Goal: Task Accomplishment & Management: Use online tool/utility

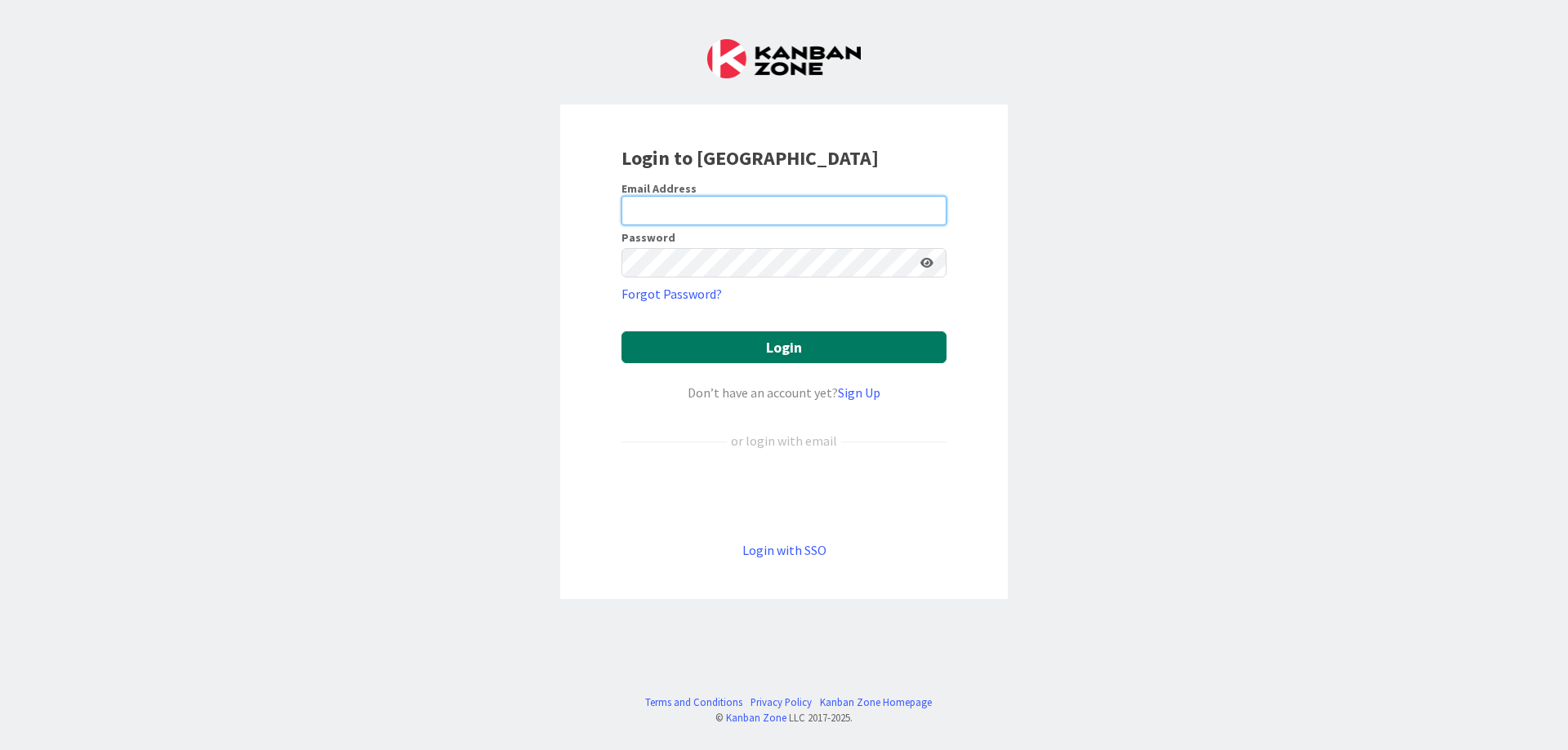
type input "[PERSON_NAME][EMAIL_ADDRESS][DOMAIN_NAME]"
click at [902, 342] on button "Login" at bounding box center [784, 347] width 325 height 32
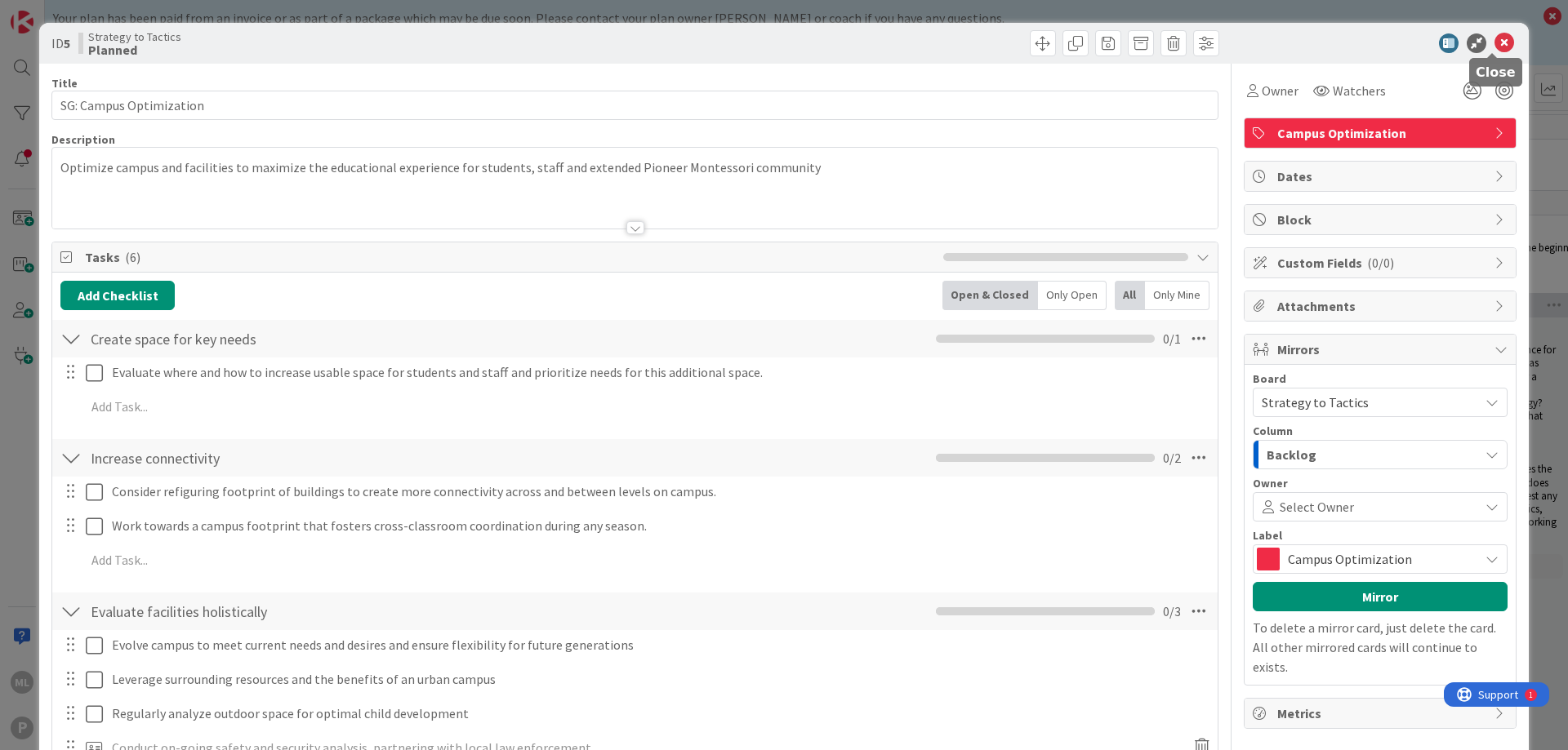
click at [1495, 39] on icon at bounding box center [1504, 43] width 20 height 20
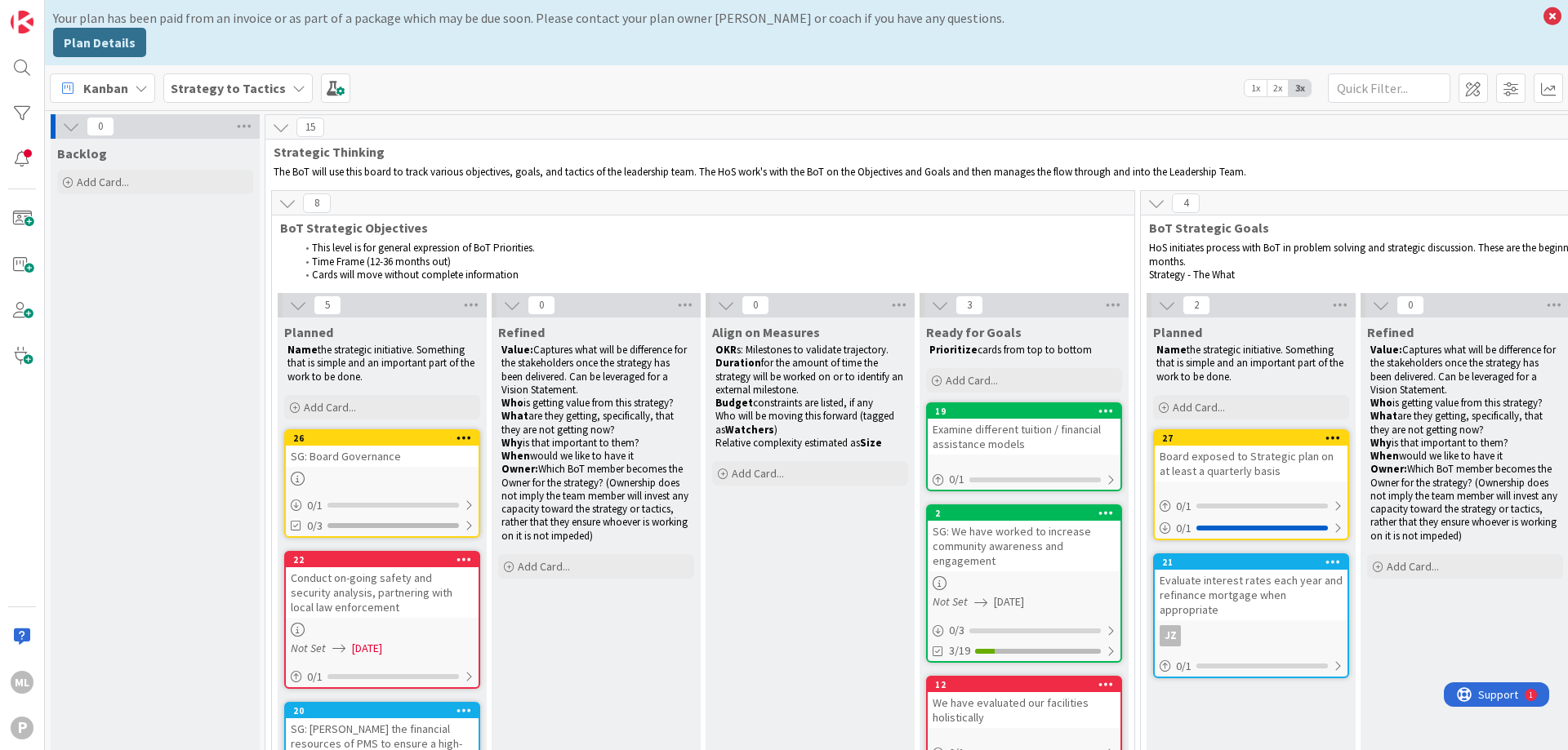
click at [246, 92] on b "Strategy to Tactics" at bounding box center [228, 88] width 115 height 17
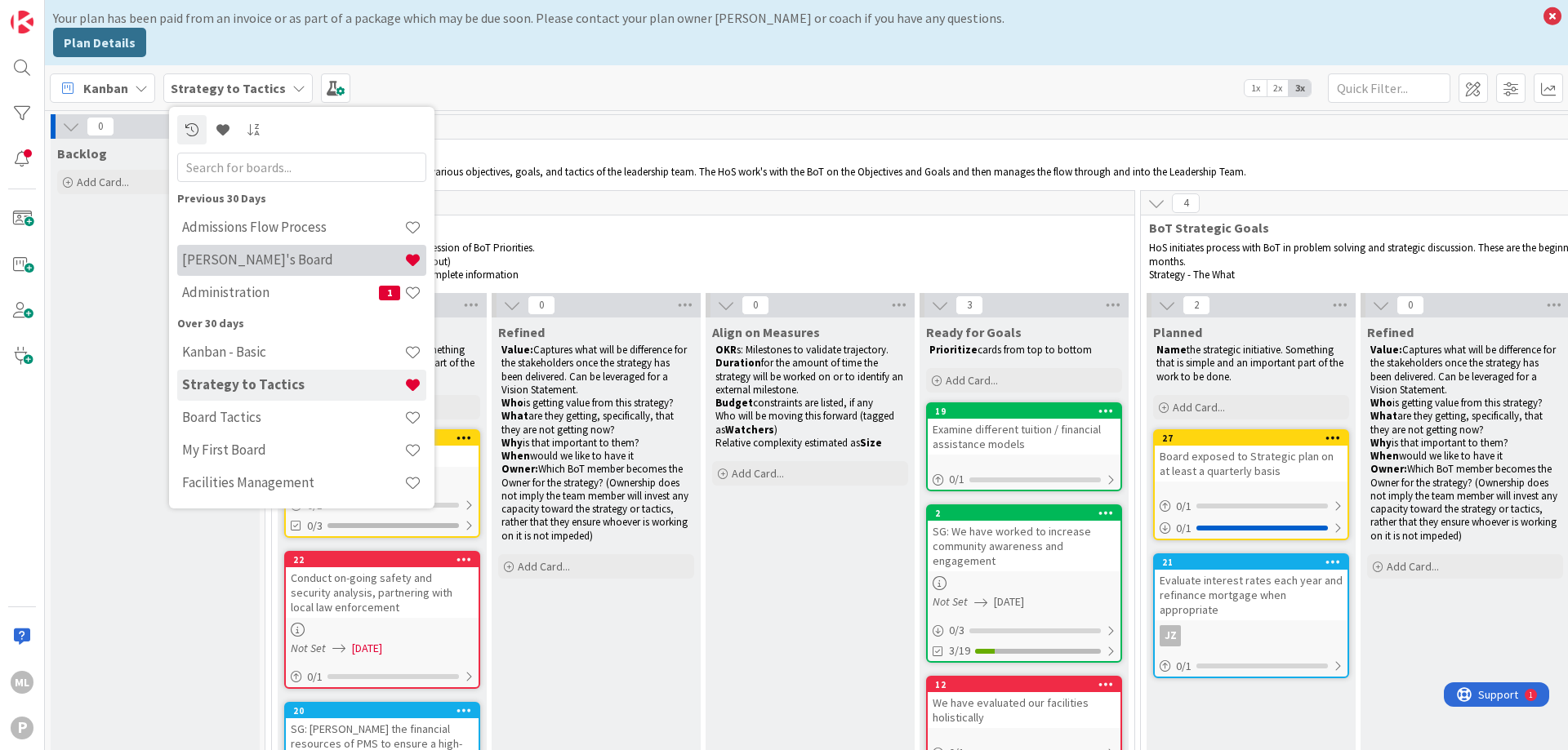
click at [237, 264] on h4 "[PERSON_NAME]'s Board" at bounding box center [293, 259] width 222 height 17
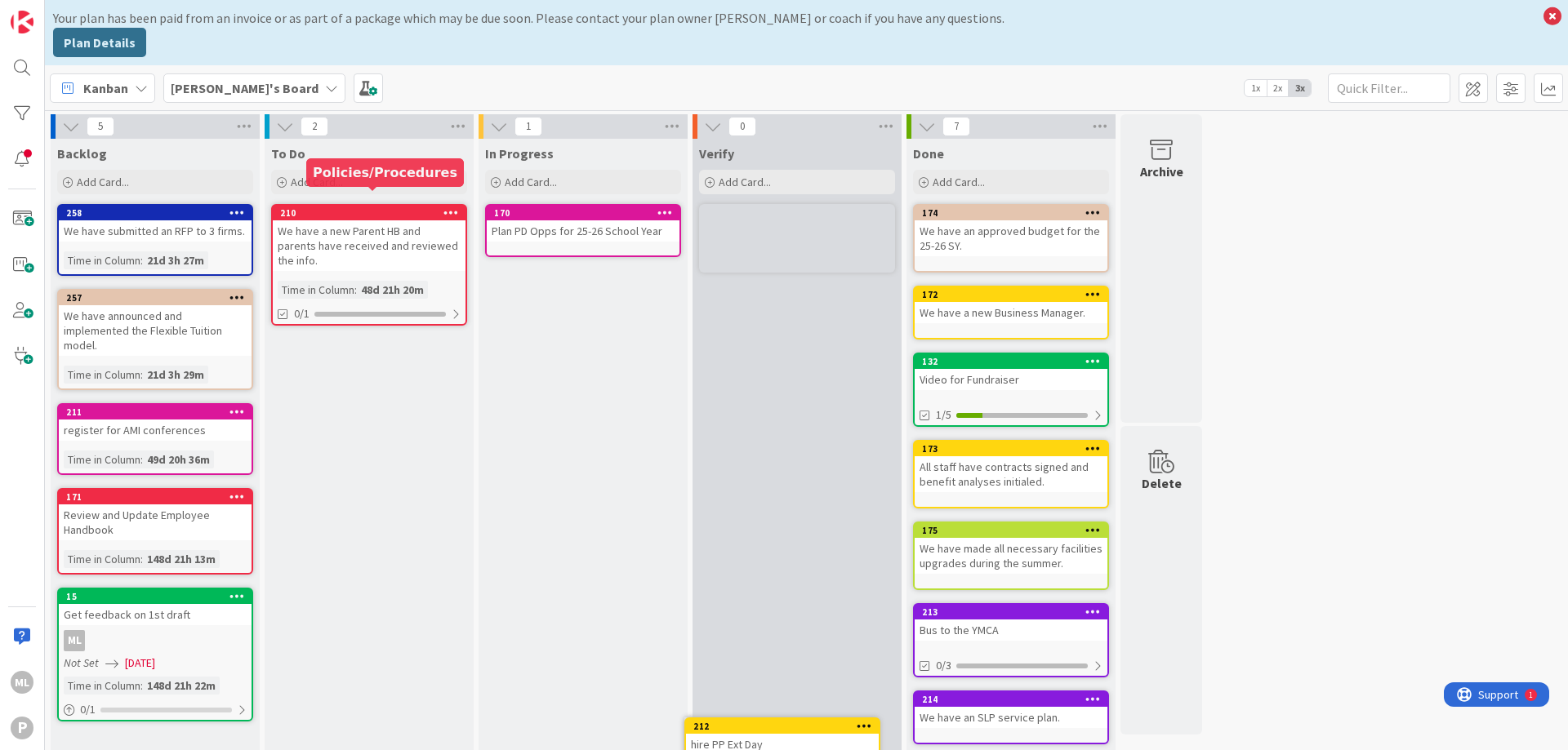
scroll to position [16, 0]
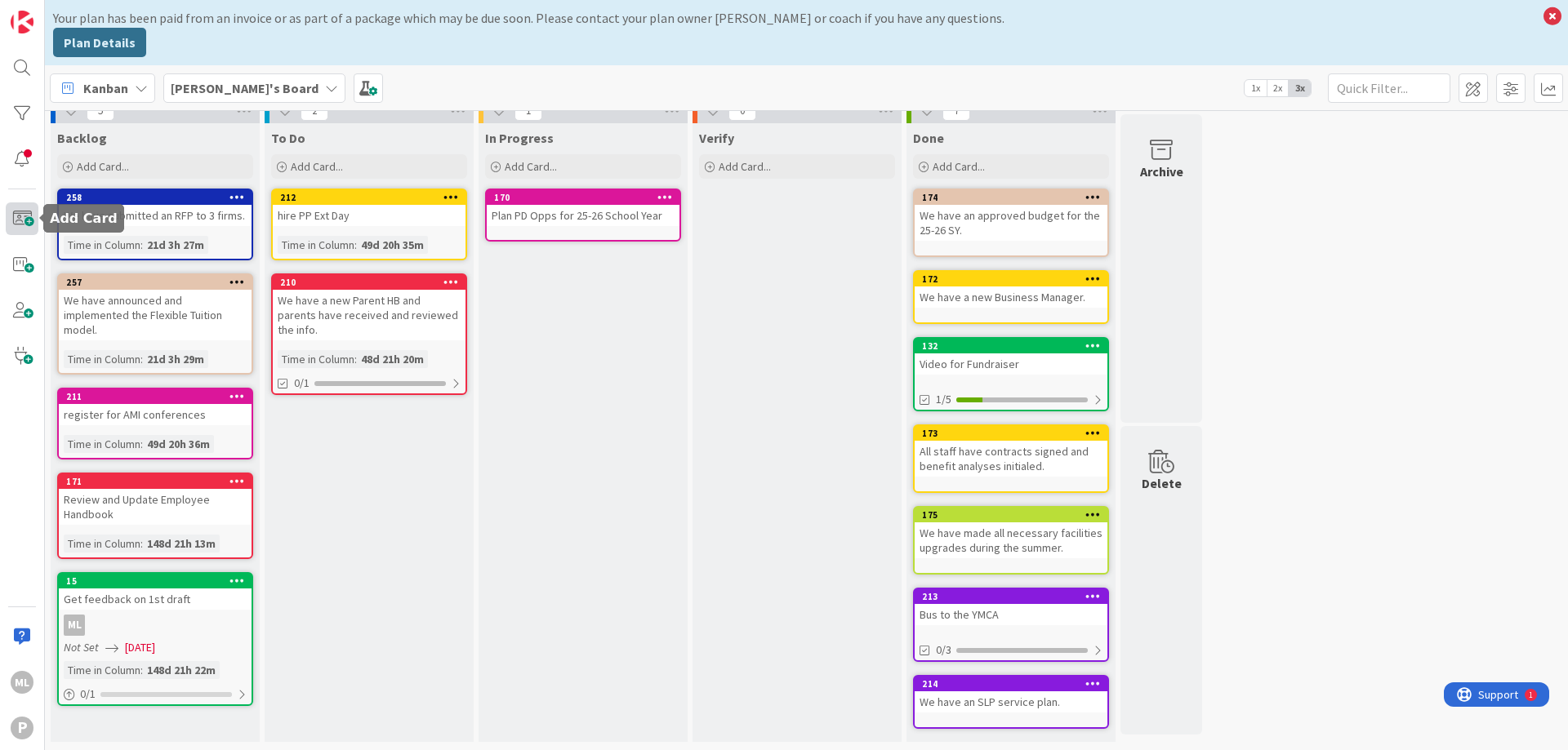
click at [20, 217] on span at bounding box center [23, 219] width 33 height 33
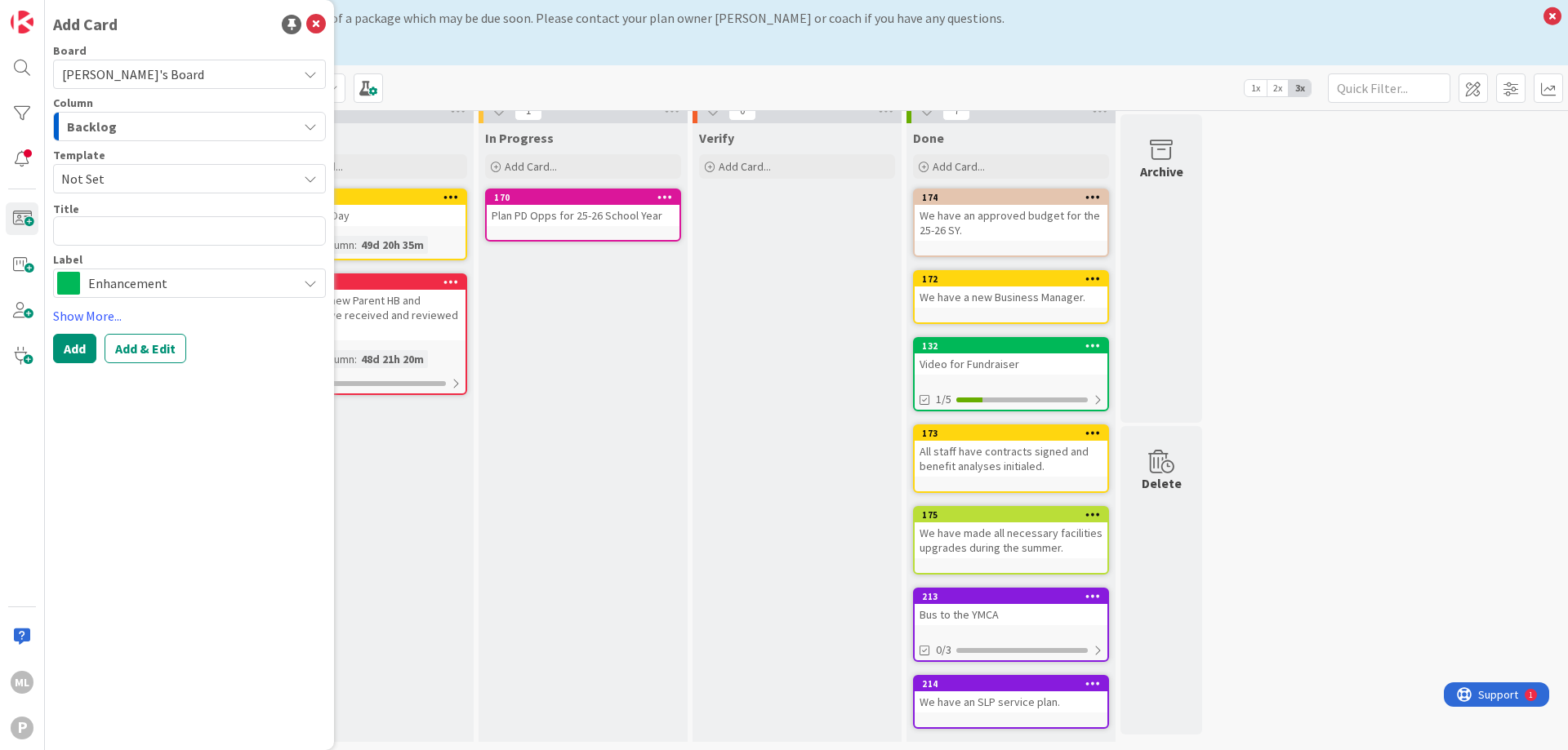
click at [308, 125] on icon "button" at bounding box center [310, 126] width 13 height 13
click at [306, 283] on icon at bounding box center [310, 283] width 13 height 13
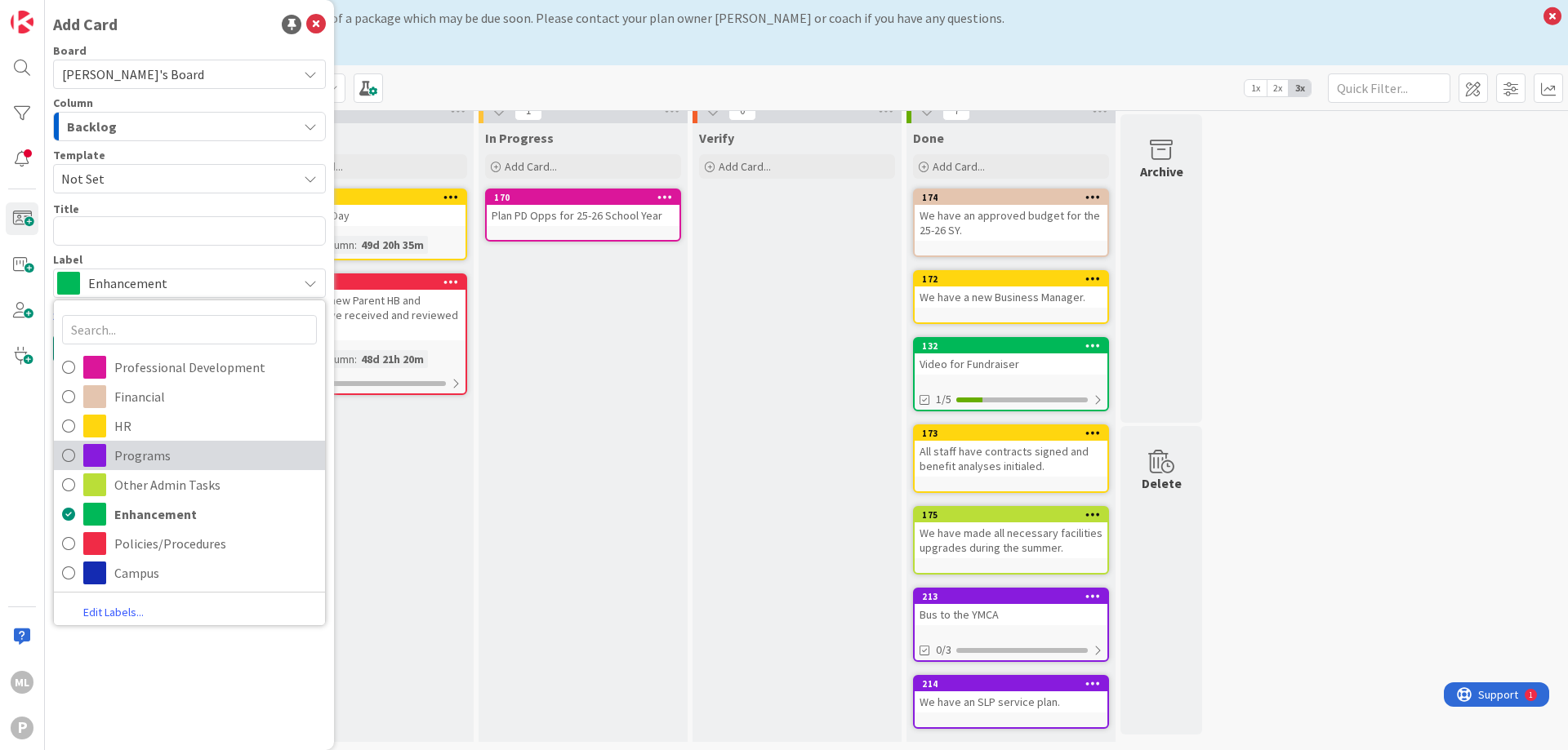
click at [260, 456] on span "Programs" at bounding box center [215, 455] width 203 height 24
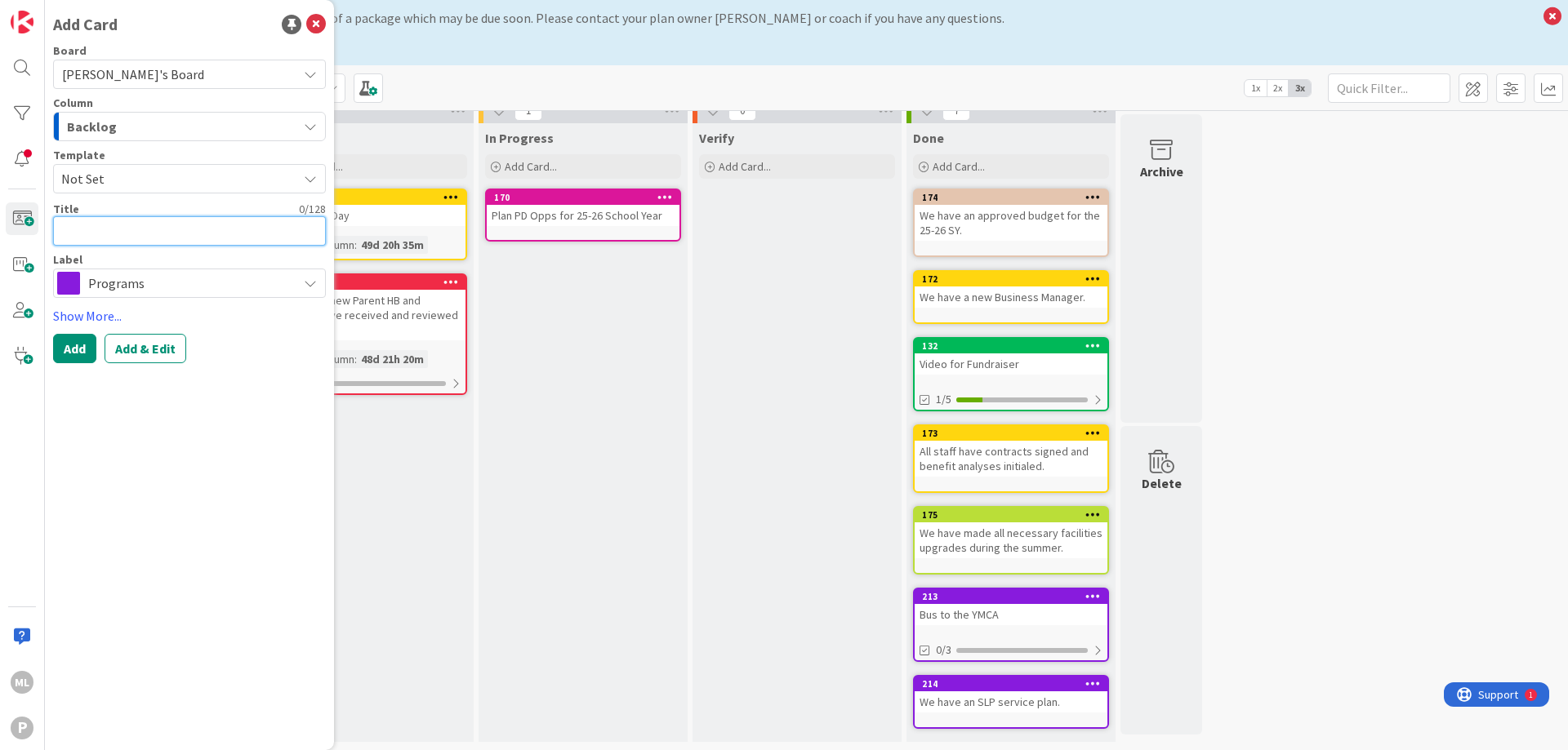
click at [107, 227] on textarea at bounding box center [189, 231] width 273 height 30
type textarea "x"
type textarea "F"
type textarea "x"
type textarea "W"
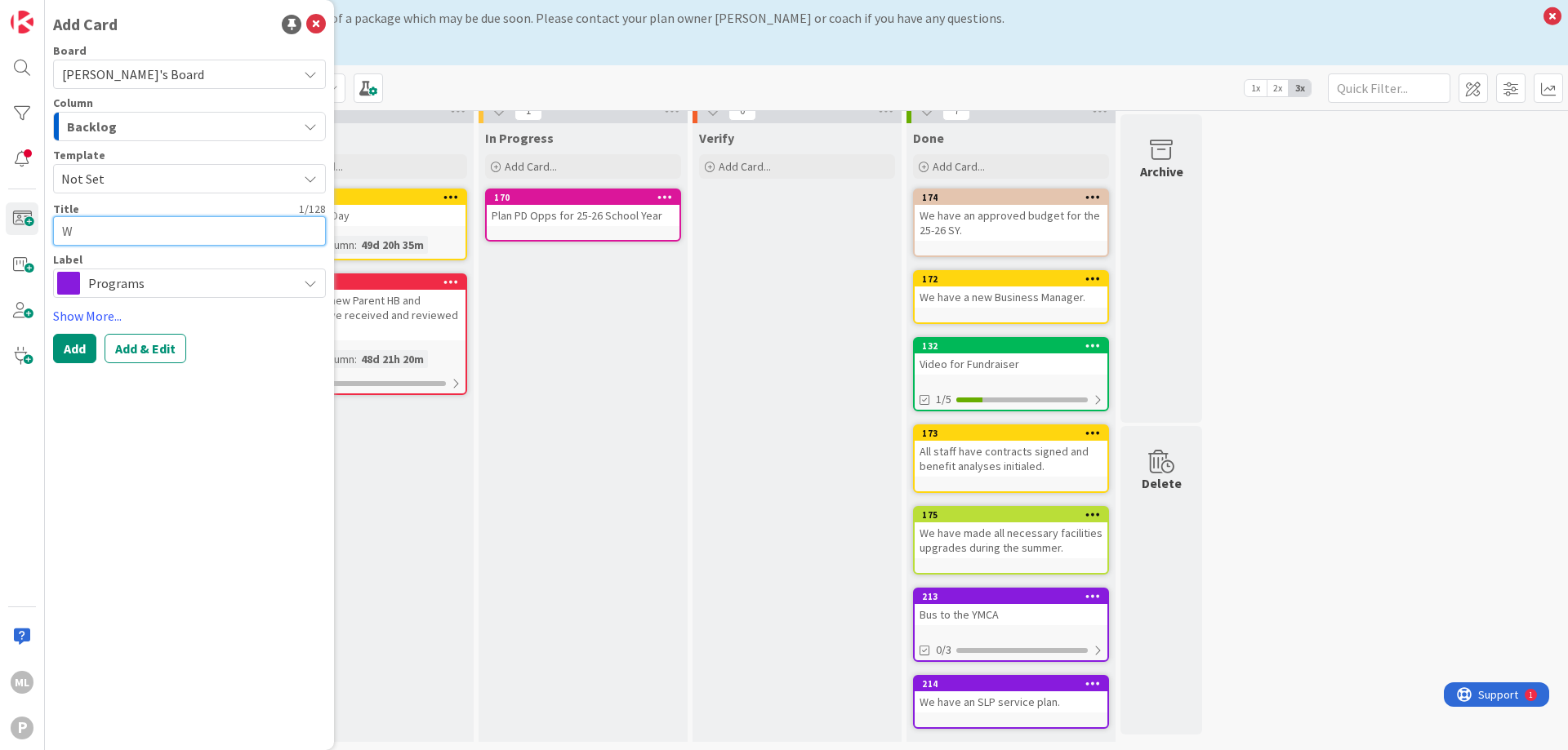
type textarea "x"
type textarea "We"
type textarea "x"
type textarea "We"
type textarea "x"
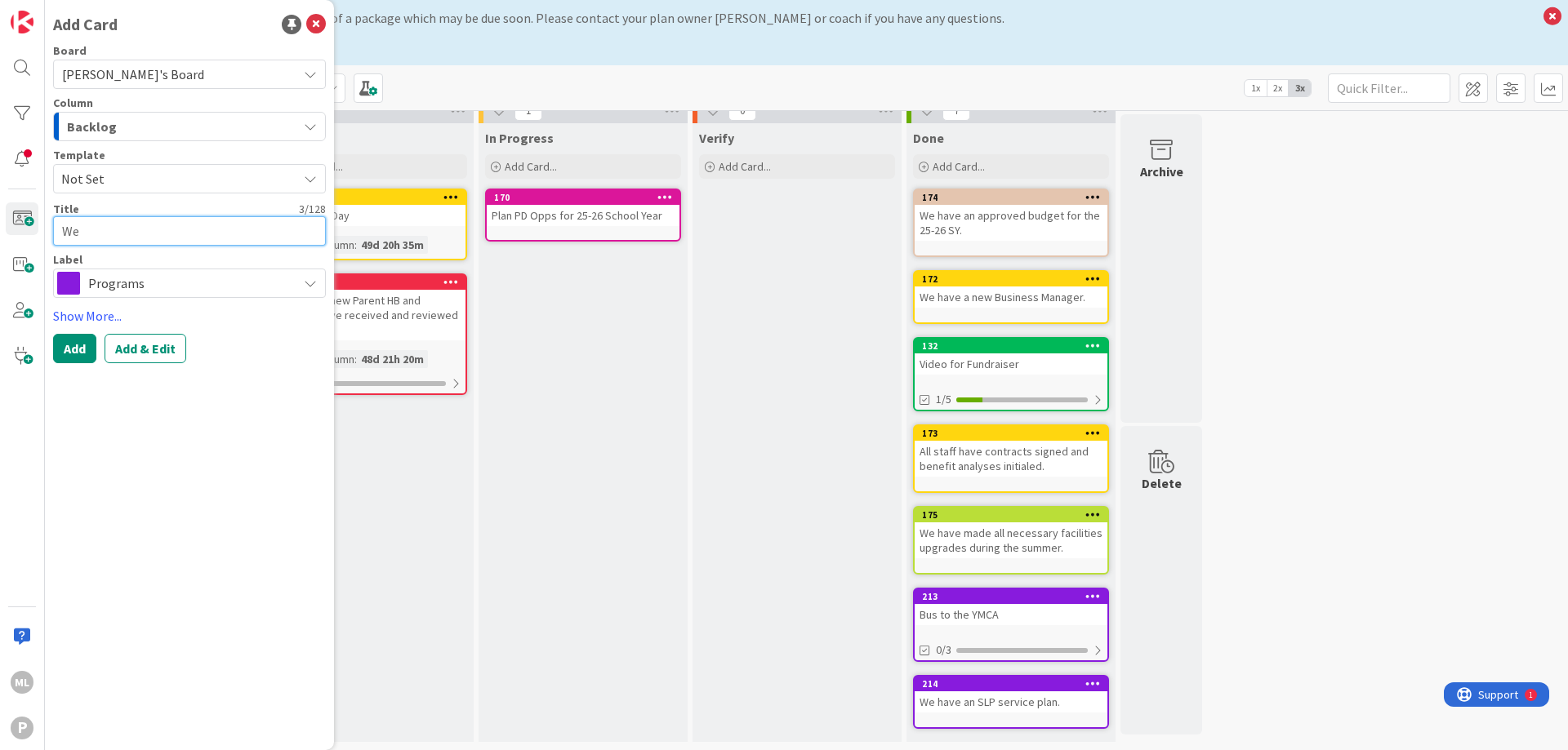
type textarea "We h"
type textarea "x"
type textarea "We ha"
type textarea "x"
type textarea "We hav"
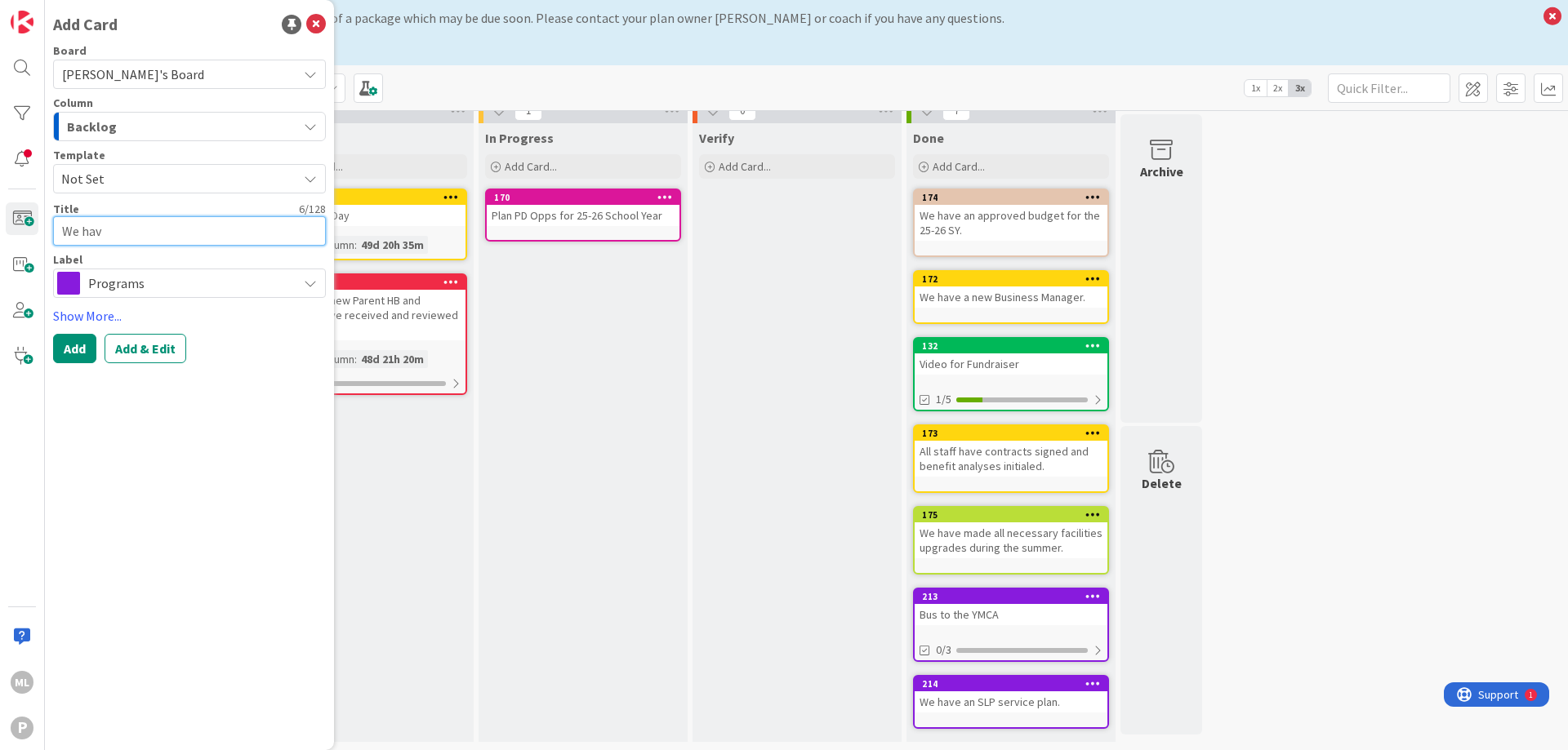
type textarea "x"
type textarea "We have"
type textarea "x"
type textarea "We have"
type textarea "x"
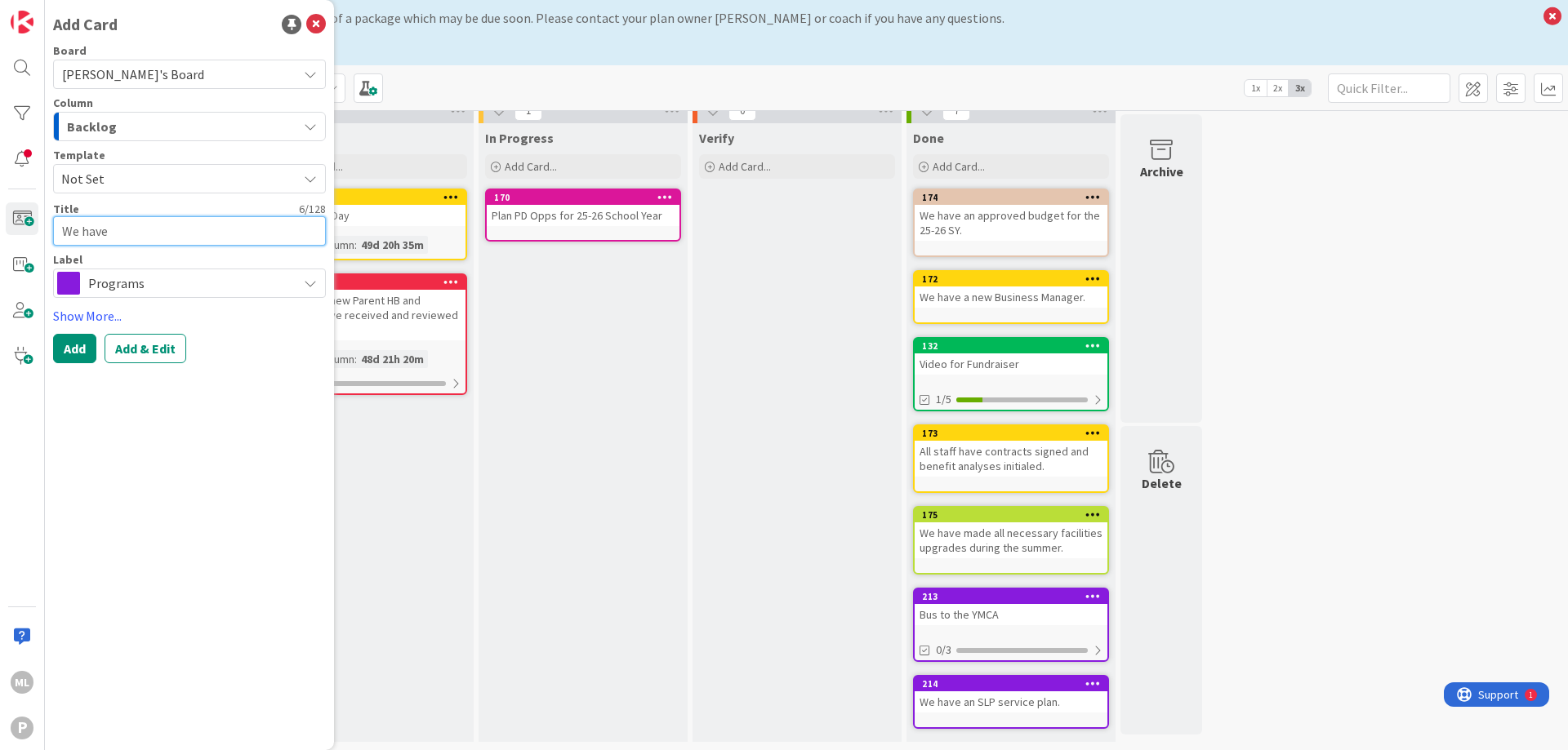
type textarea "We have a"
type textarea "x"
type textarea "We have"
type textarea "x"
type textarea "We have b"
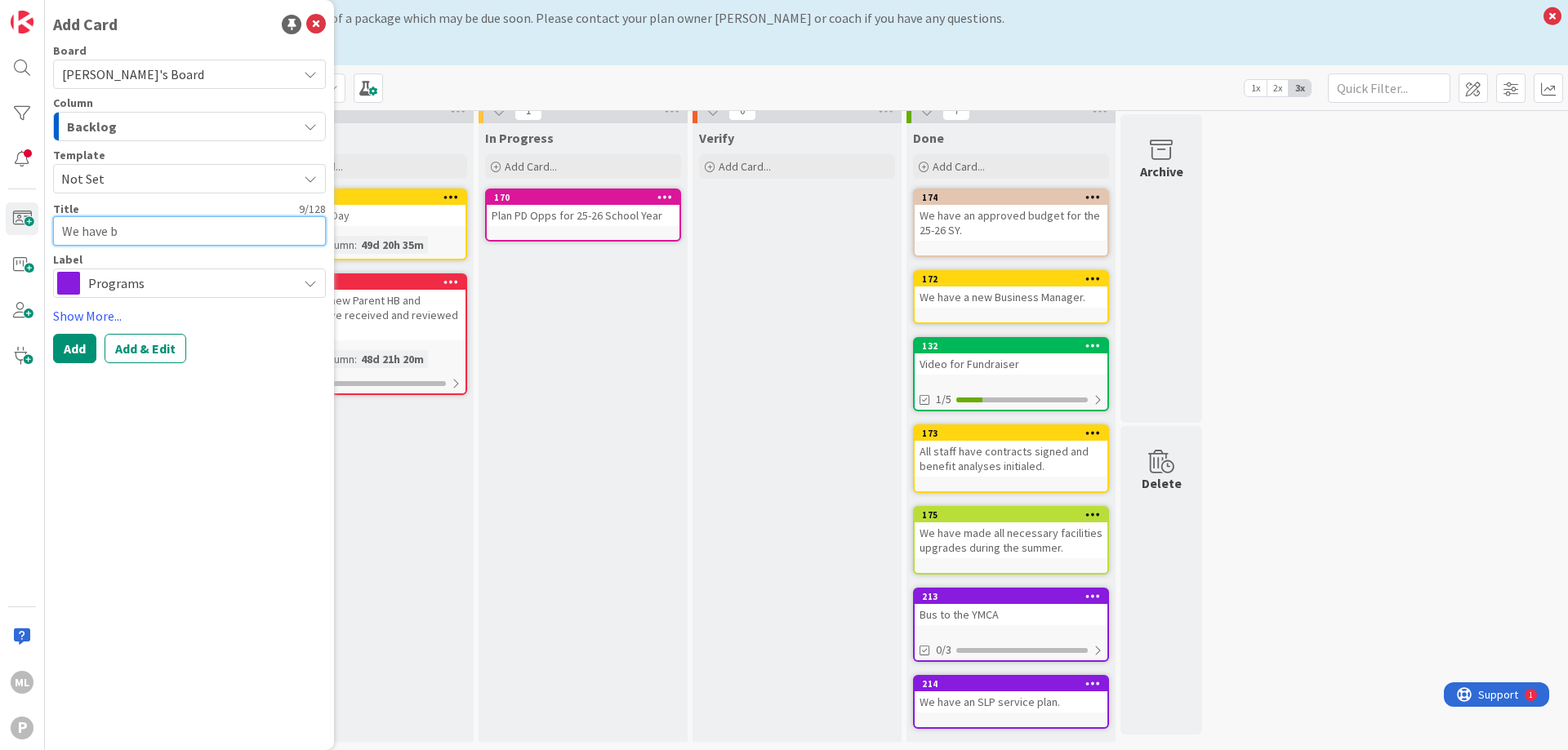
type textarea "x"
type textarea "We have bu"
type textarea "x"
type textarea "We have bus"
type textarea "x"
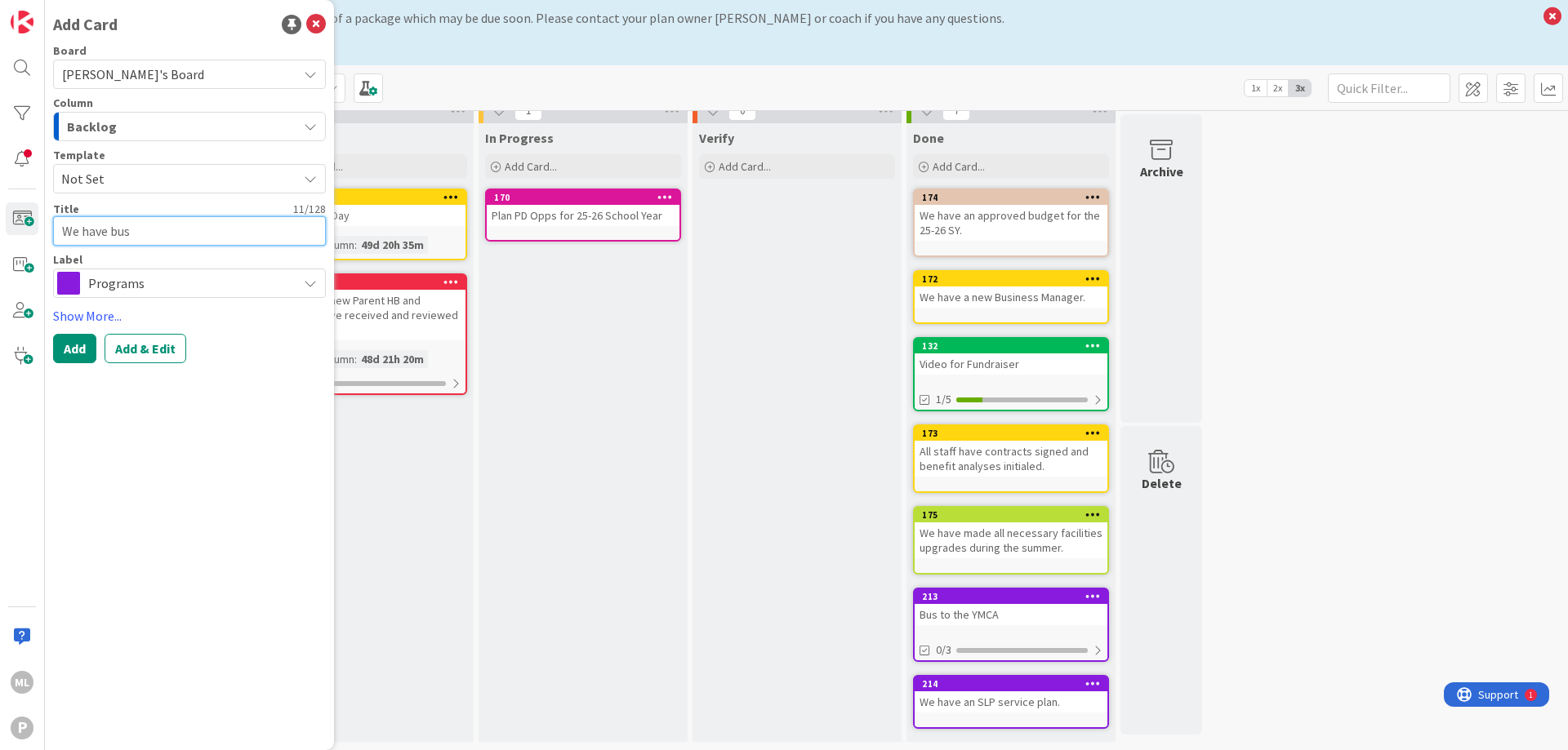
type textarea "We have bus"
type textarea "x"
type textarea "We have bus t"
type textarea "x"
type textarea "We have bus tr"
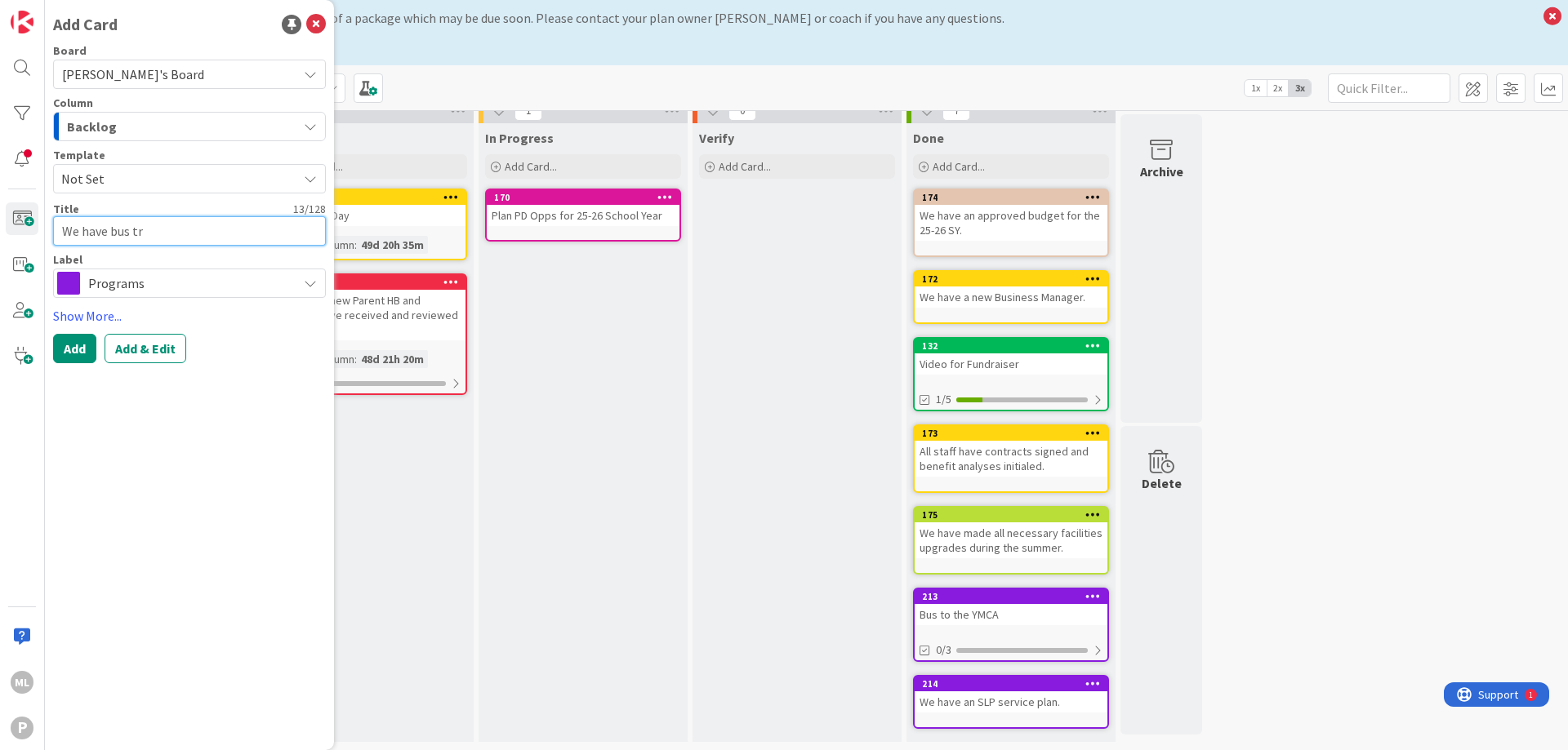
type textarea "x"
type textarea "We have bus tra"
type textarea "x"
type textarea "We have bus [PERSON_NAME]"
type textarea "x"
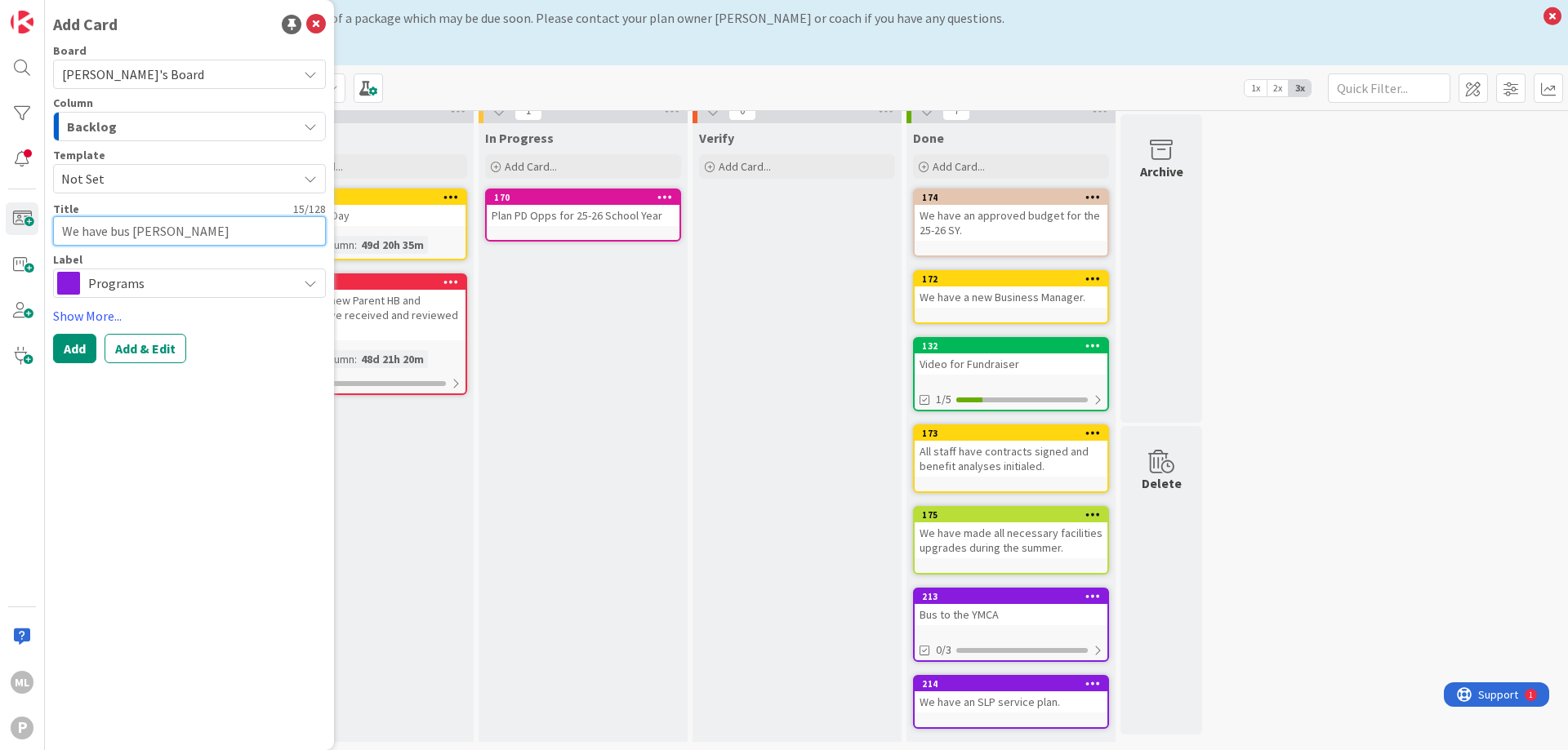
type textarea "We have bus trans"
type textarea "x"
type textarea "We have bus transp"
type textarea "x"
type textarea "We have bus transpo"
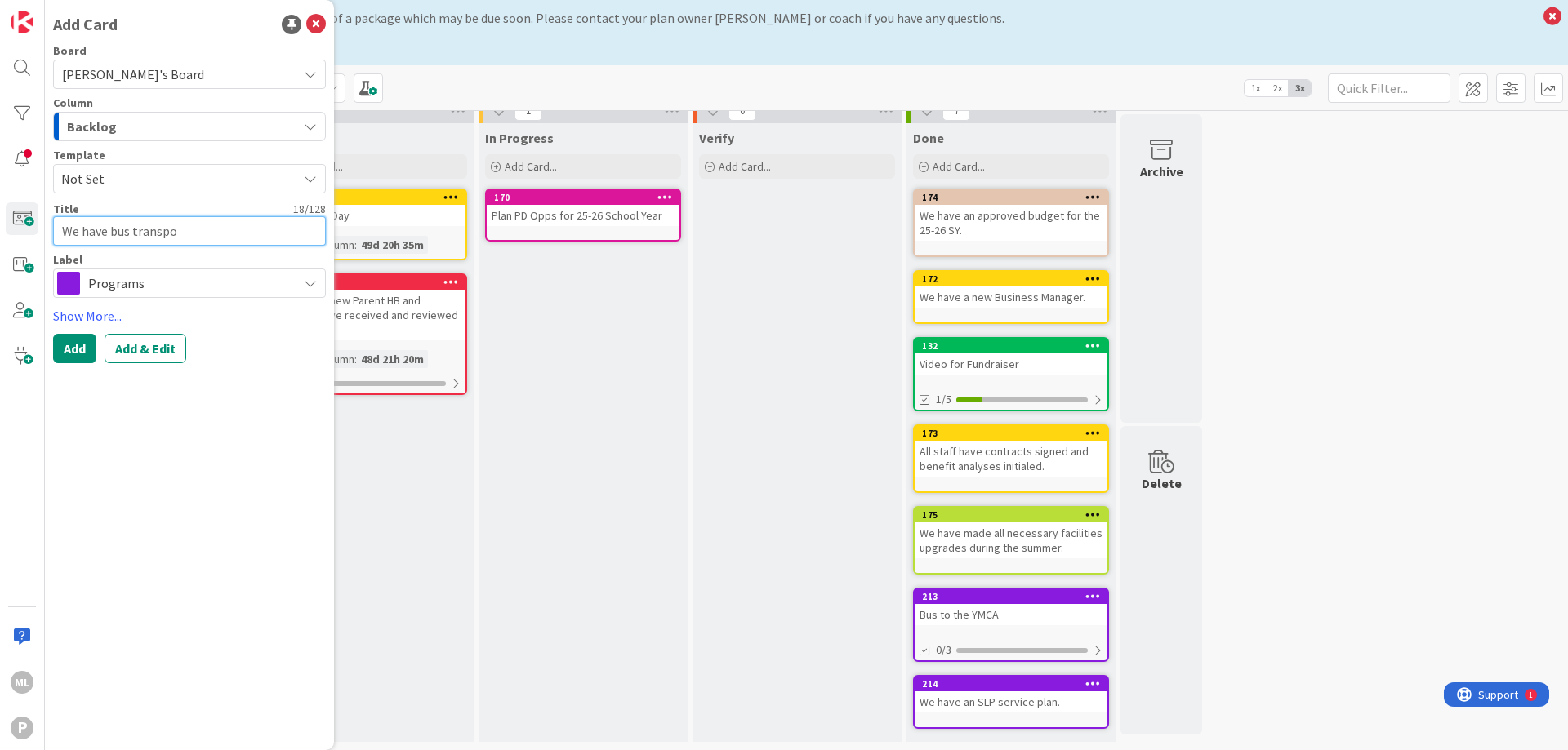
type textarea "x"
type textarea "We have bus transpor"
type textarea "x"
type textarea "We have bus transport"
type textarea "x"
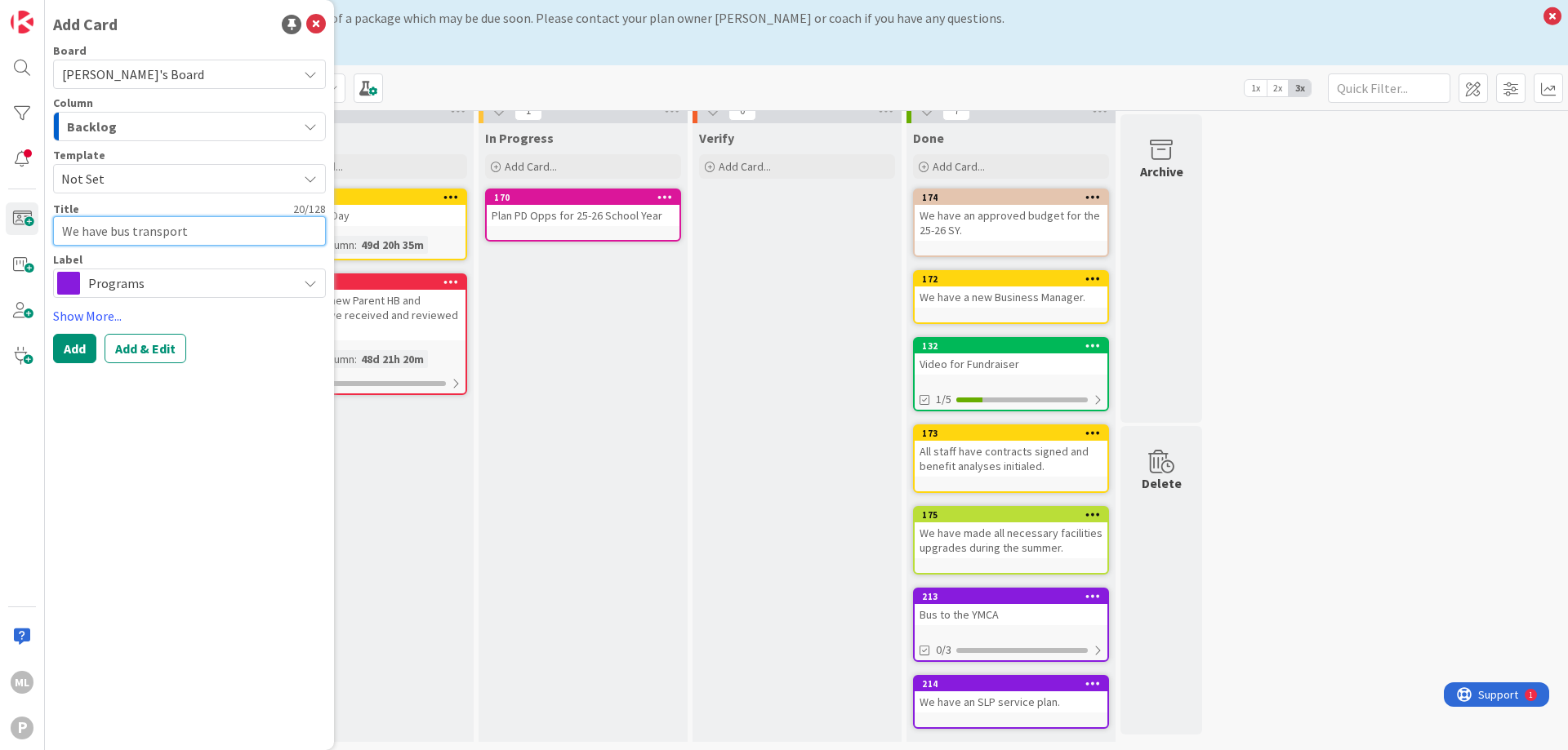
type textarea "We have bus transporta"
type textarea "x"
type textarea "We have bus transportat"
type textarea "x"
type textarea "We have bus transportati"
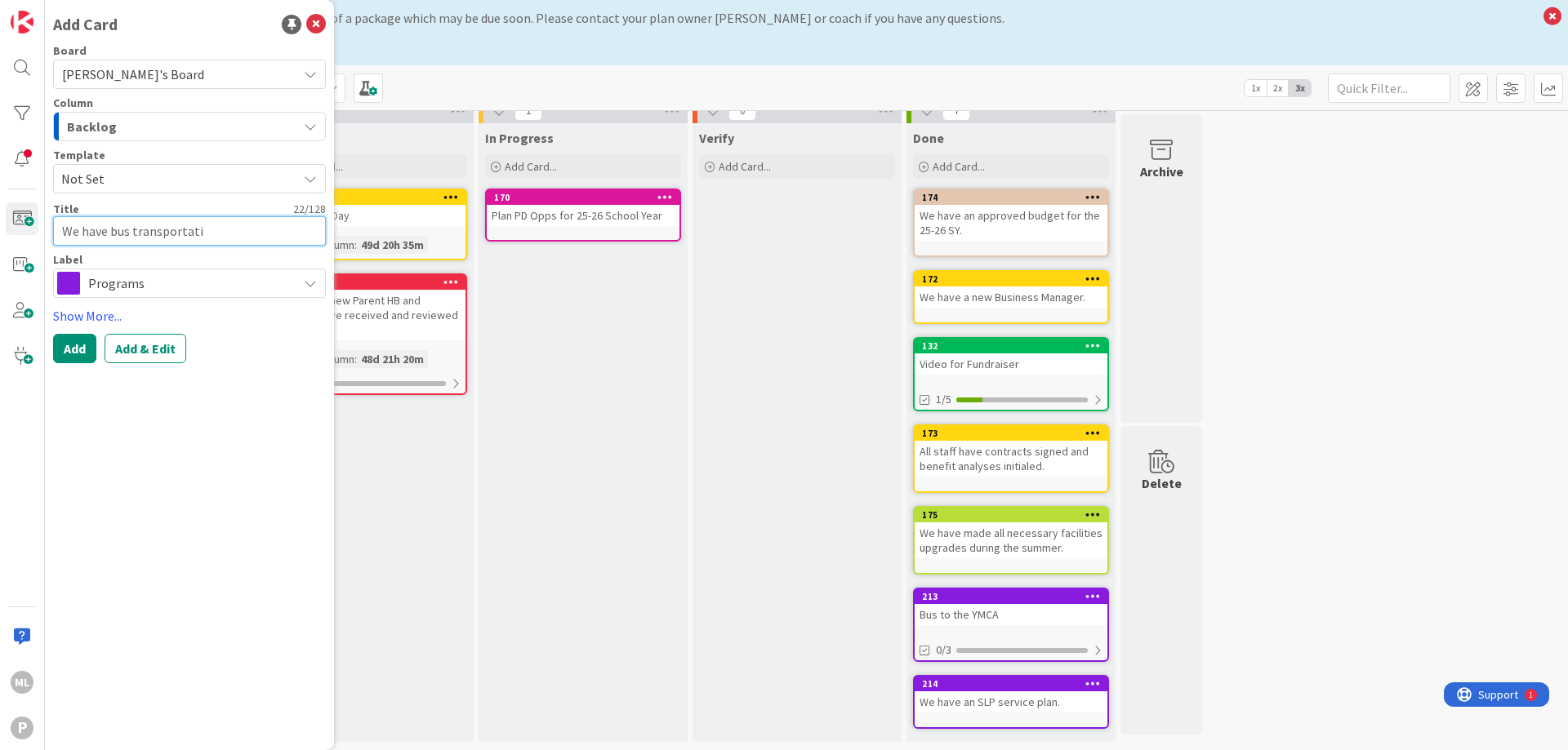
type textarea "x"
type textarea "We have bus transportatio"
type textarea "x"
type textarea "We have bus transportation"
type textarea "x"
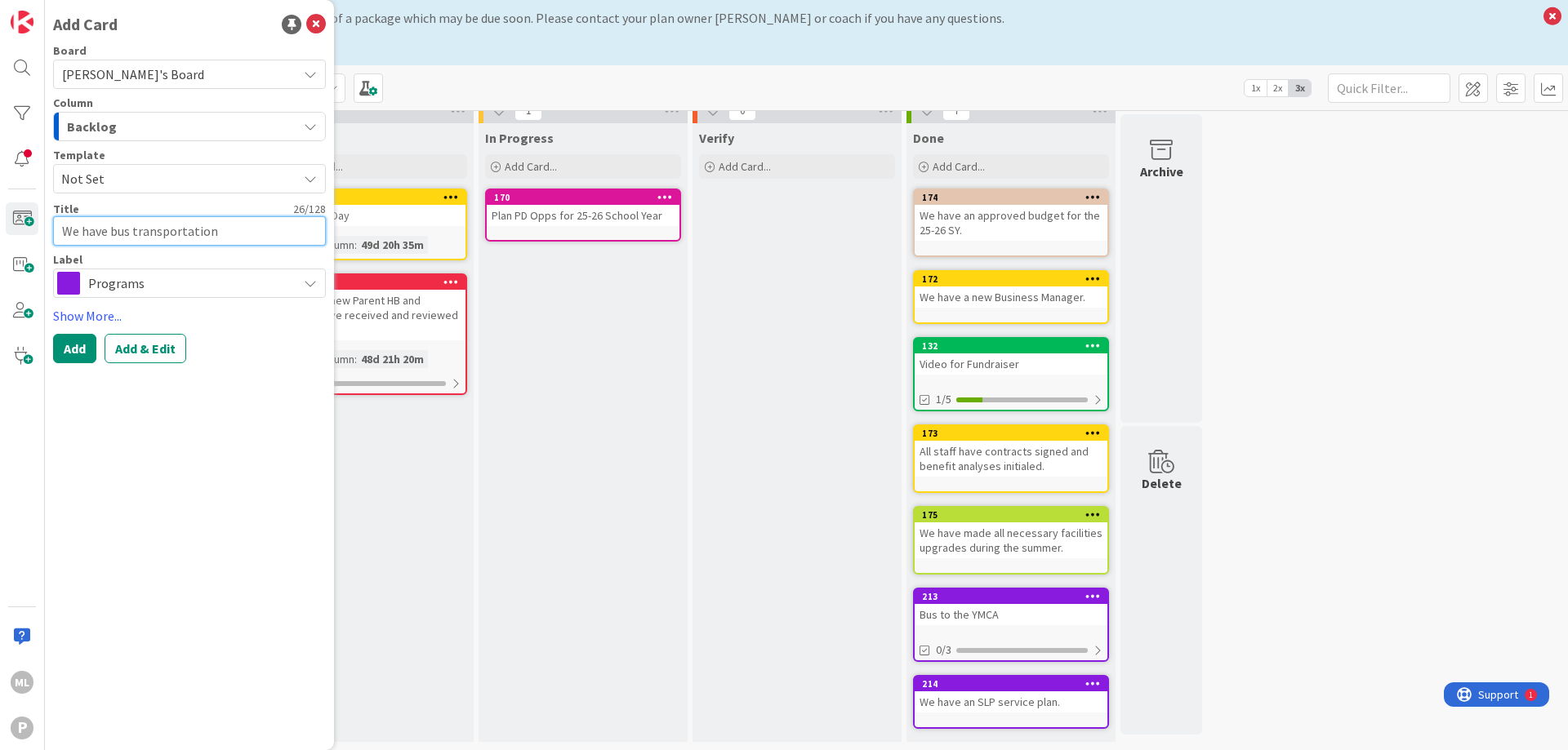
type textarea "We have bus transportation"
type textarea "x"
type textarea "We have bus transportation f"
type textarea "x"
type textarea "We have bus transportation fo"
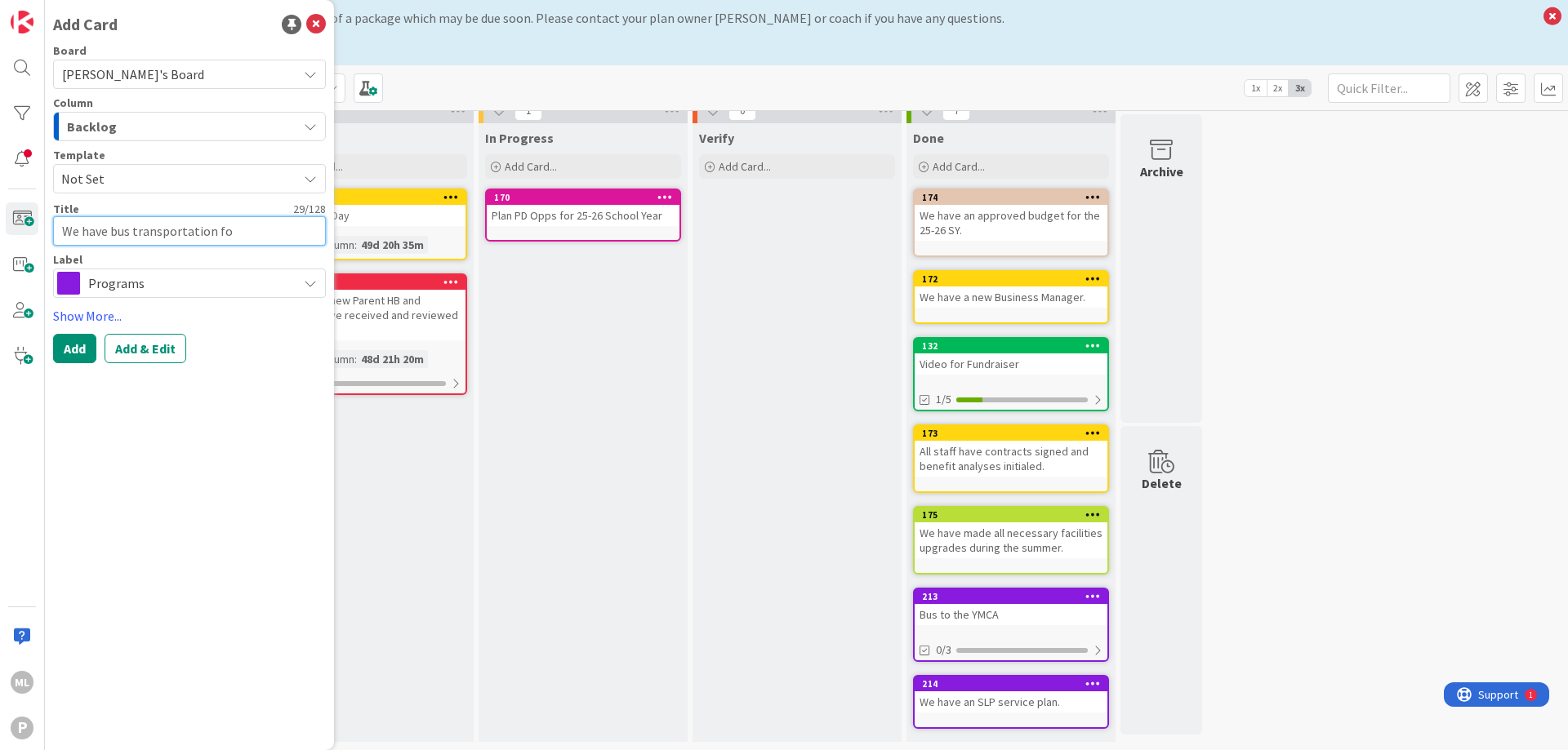
type textarea "x"
type textarea "We have bus transportation for"
type textarea "x"
type textarea "We have bus transportation for"
type textarea "x"
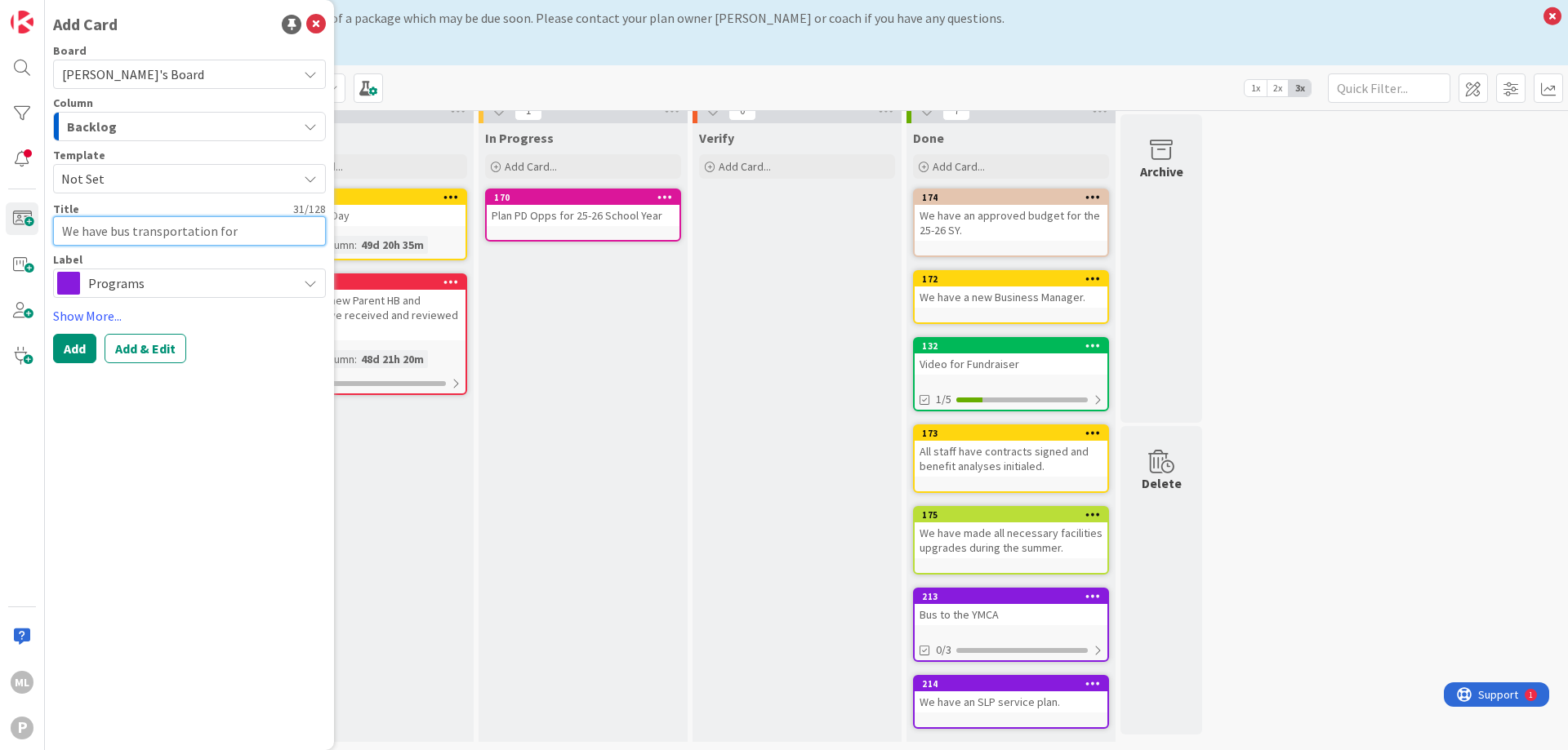
type textarea "We have bus transportation for N"
type textarea "x"
type textarea "We have bus transportation for No"
type textarea "x"
type textarea "We have bus transportation for Nor"
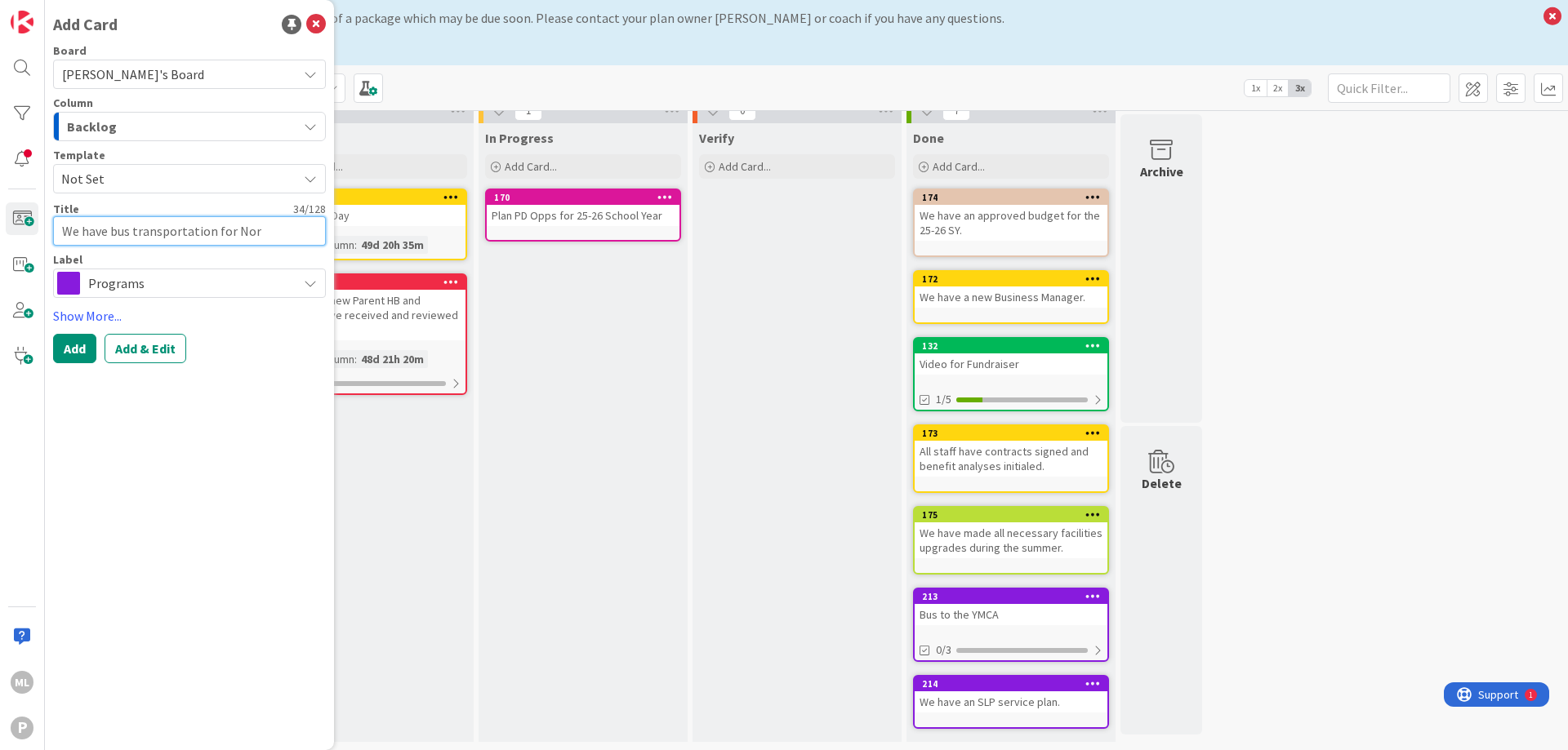
type textarea "x"
type textarea "We have bus transportation for Nord"
type textarea "x"
type textarea "We have bus transportation for [GEOGRAPHIC_DATA]"
type textarea "x"
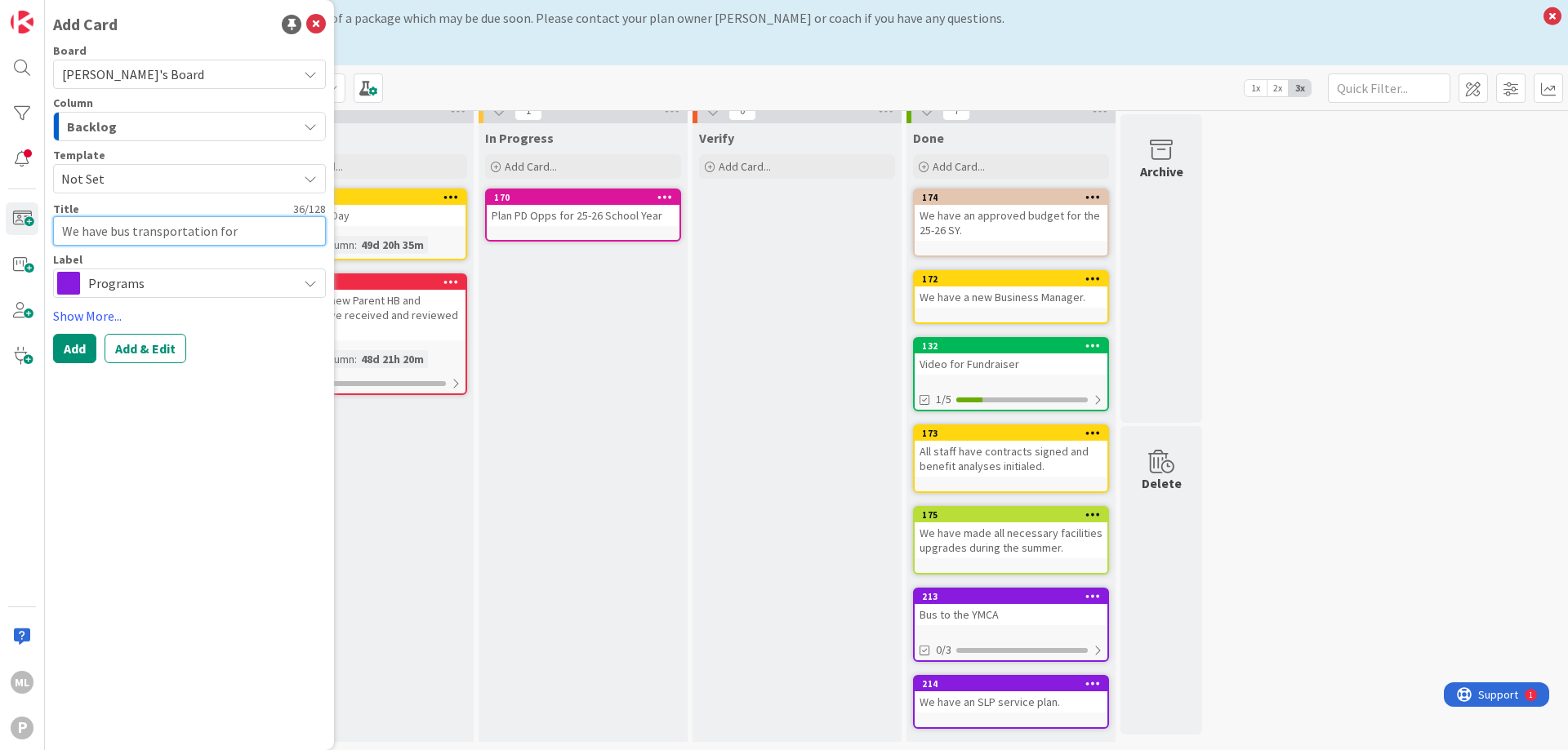
type textarea "We have bus transportation for Nordic"
type textarea "x"
type textarea "We have bus transportation for Nordic"
type textarea "x"
type textarea "We have bus transportation for Nordic s"
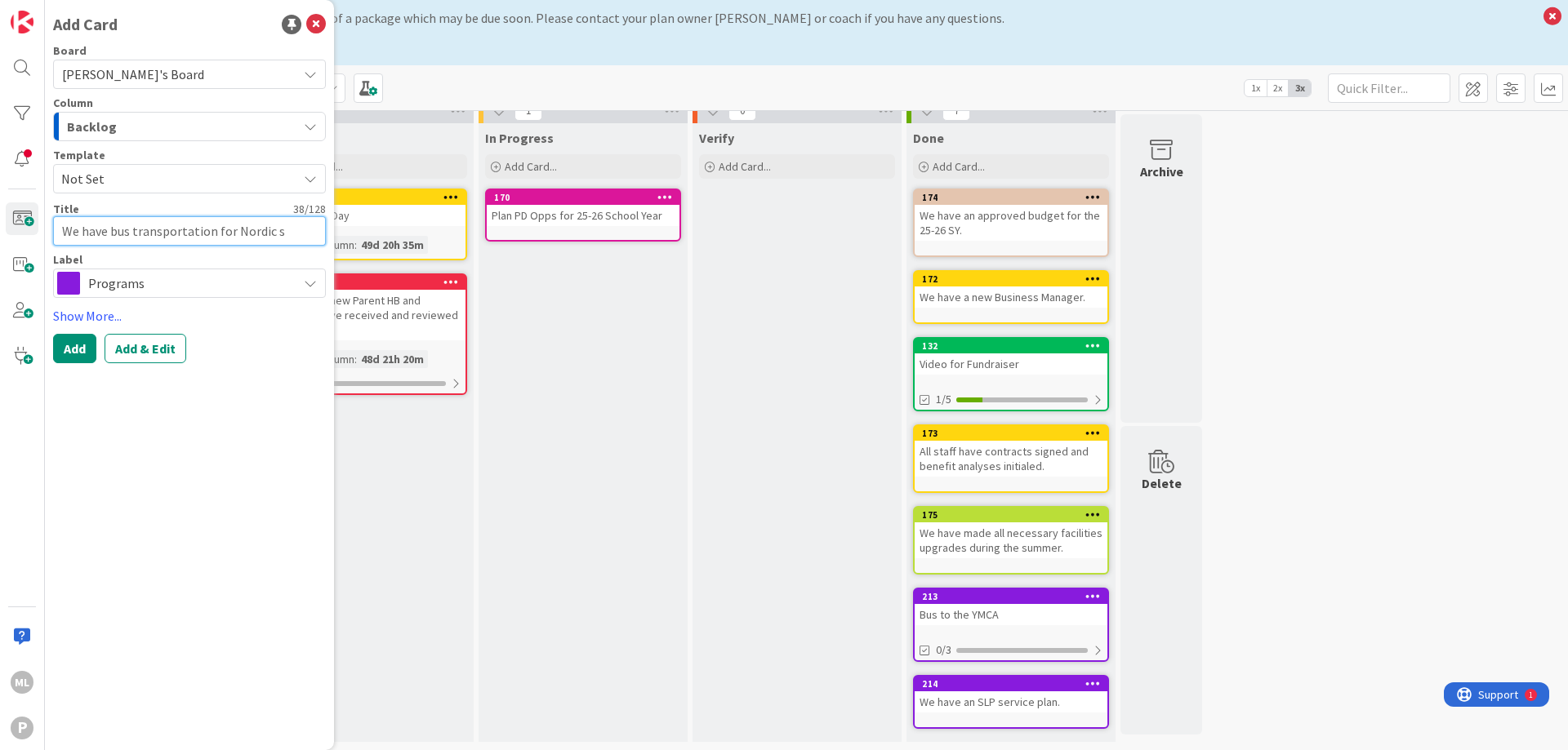
type textarea "x"
type textarea "We have bus transportation for Nordic sk"
type textarea "x"
type textarea "We have bus transportation for Nordic ski"
type textarea "x"
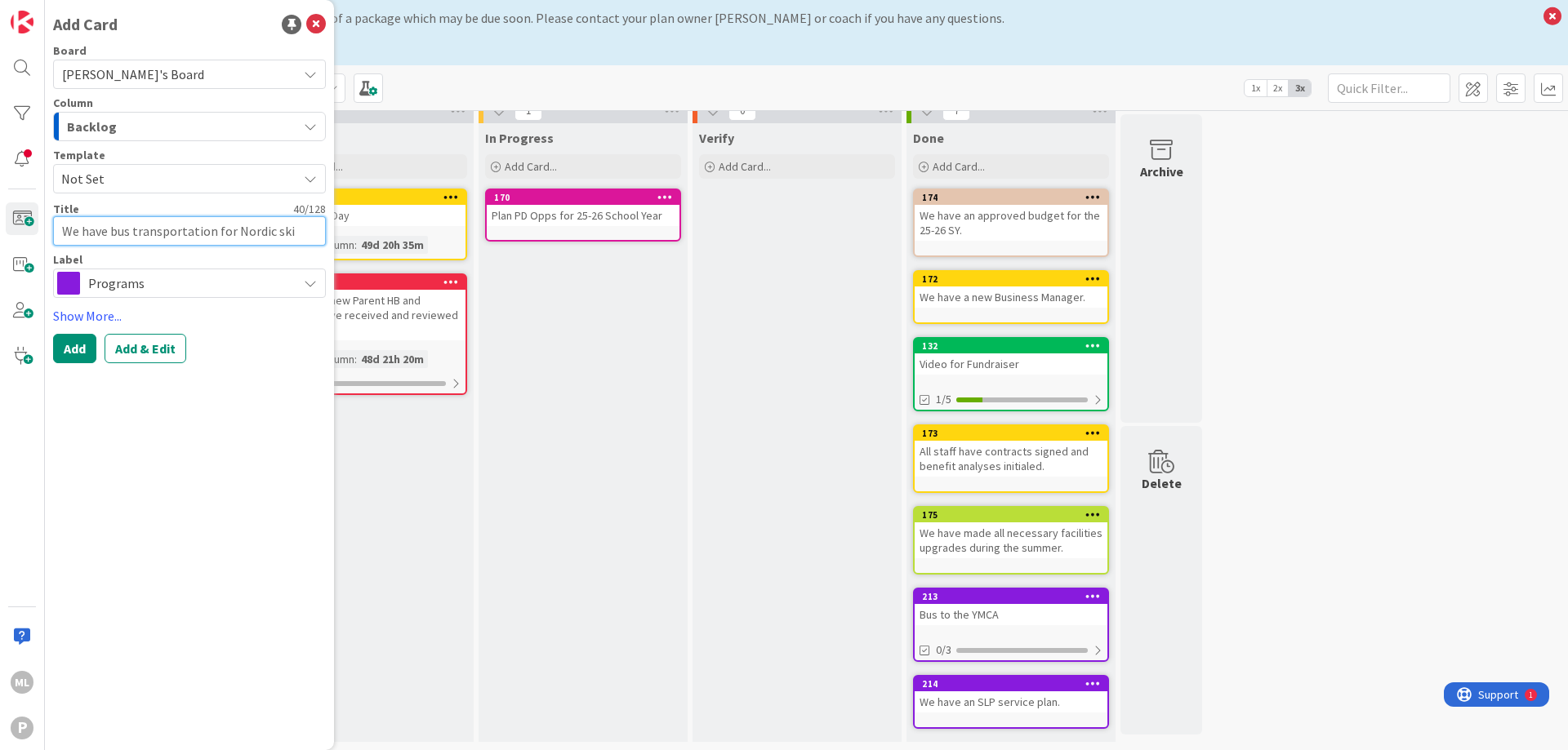
type textarea "We have bus transportation for Nordic skie"
type textarea "x"
type textarea "We have bus transportation for Nordic skier"
type textarea "x"
type textarea "We have bus transportation for Nordic skiers"
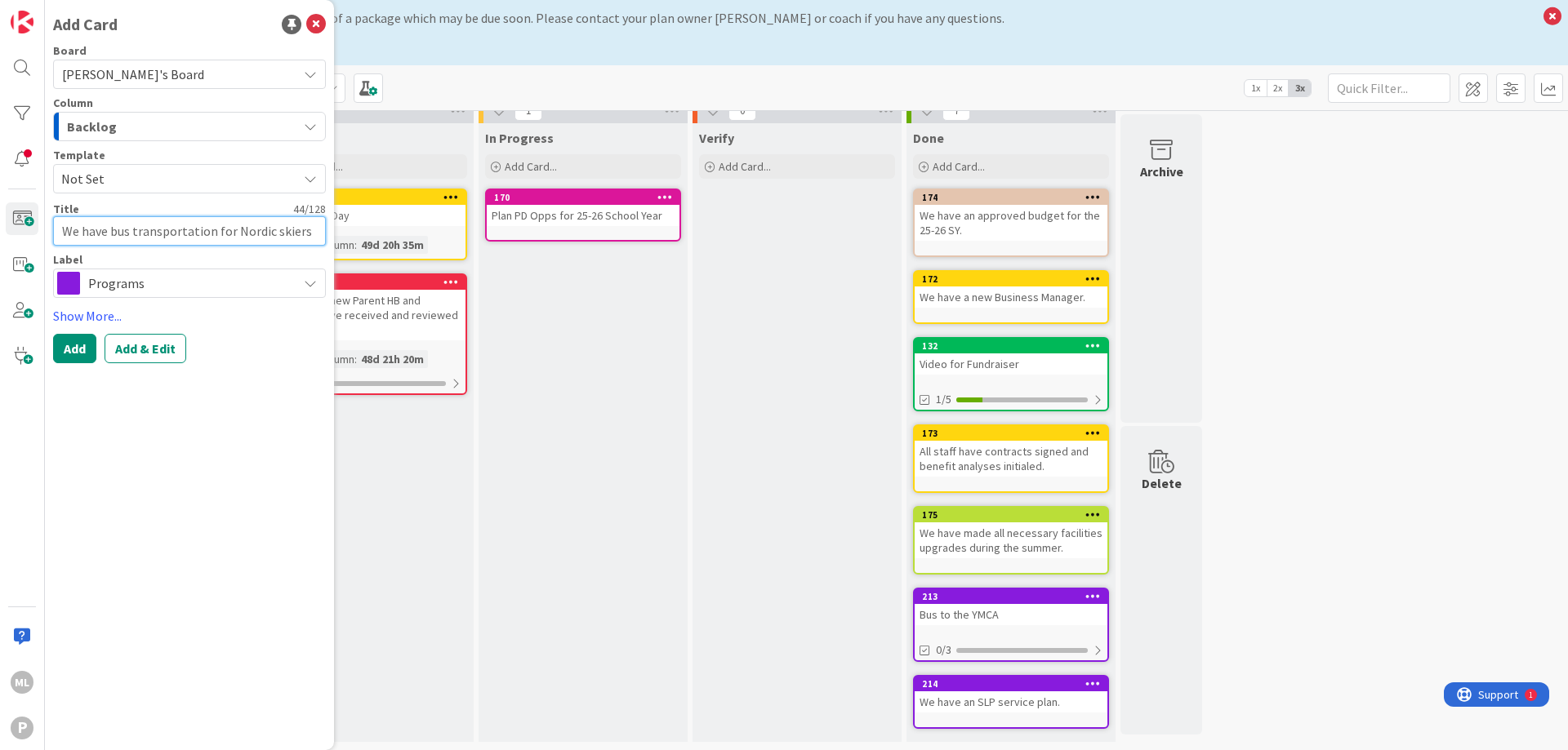
type textarea "x"
type textarea "We have bus transportation for Nordic skiers."
click at [73, 350] on button "Add" at bounding box center [75, 349] width 44 height 30
click at [311, 27] on icon at bounding box center [316, 24] width 20 height 20
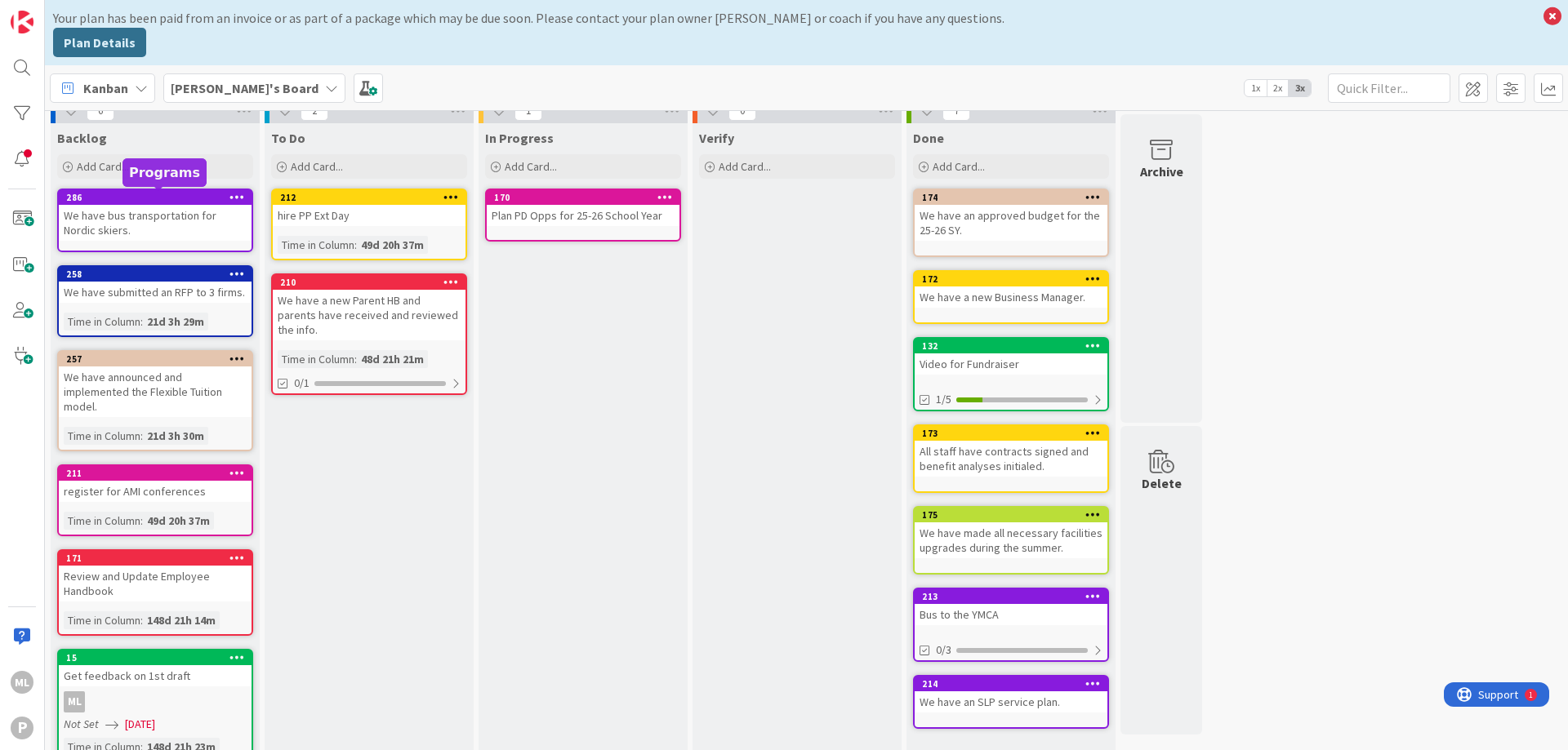
click at [127, 199] on div "286" at bounding box center [158, 197] width 185 height 11
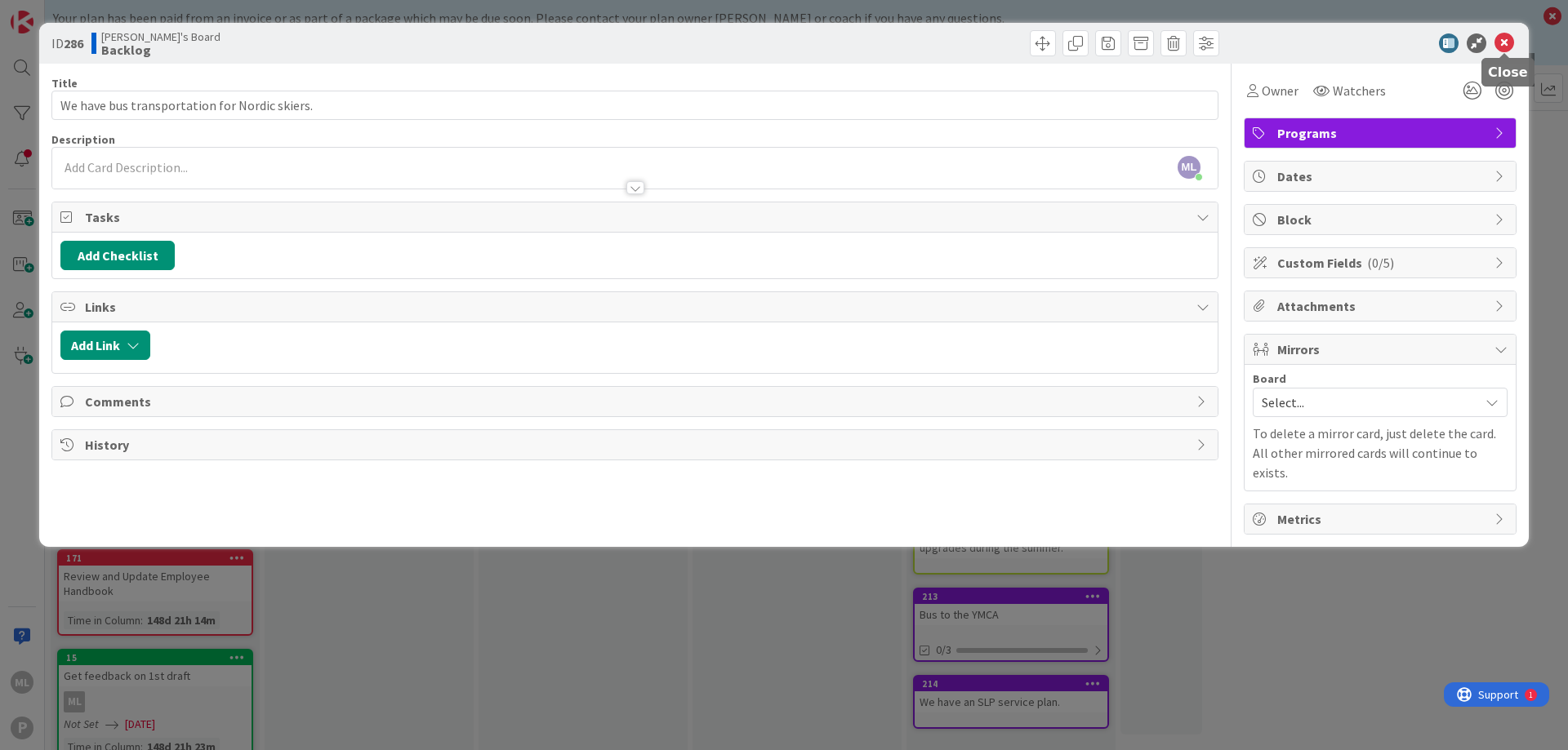
click at [1504, 42] on icon at bounding box center [1504, 43] width 20 height 20
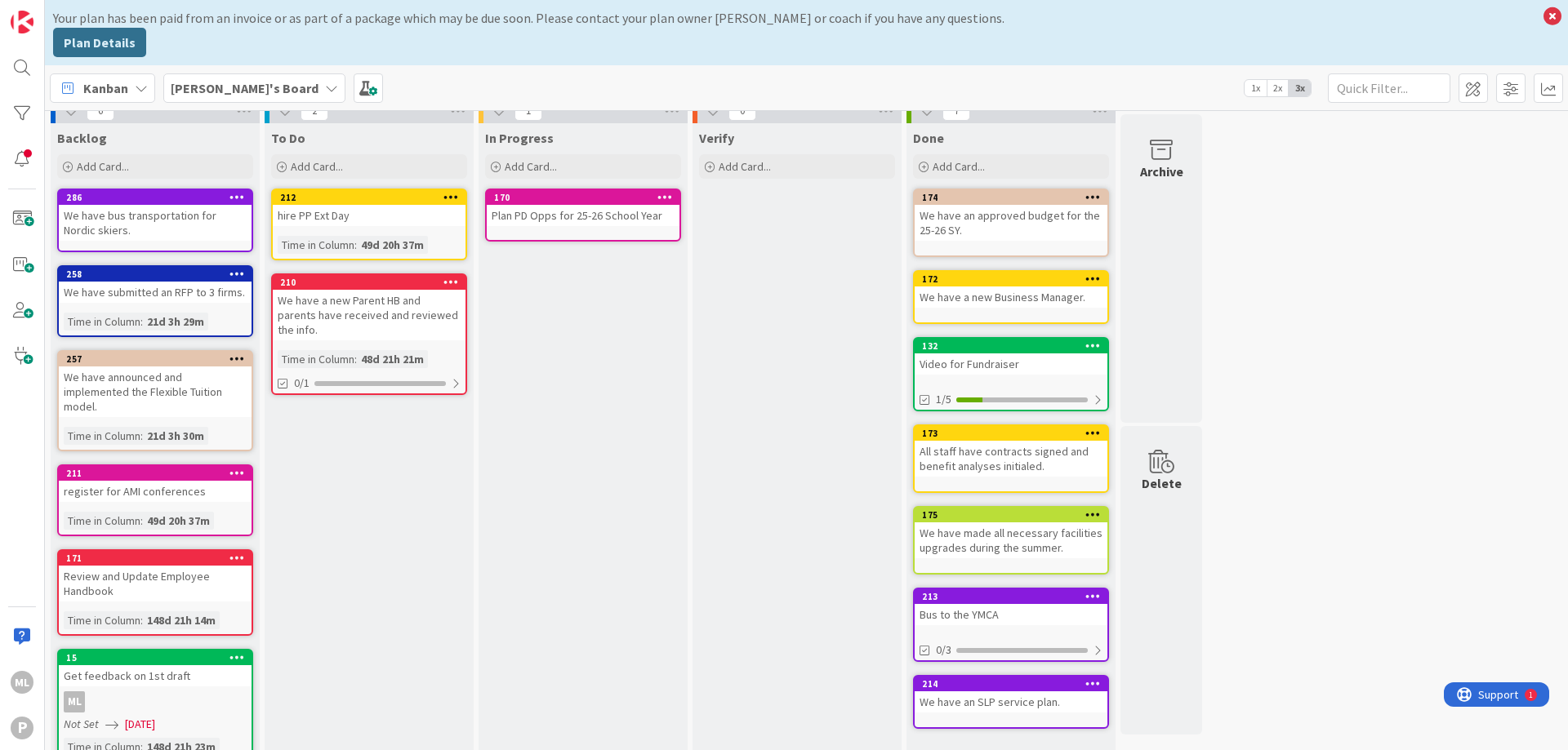
scroll to position [70, 0]
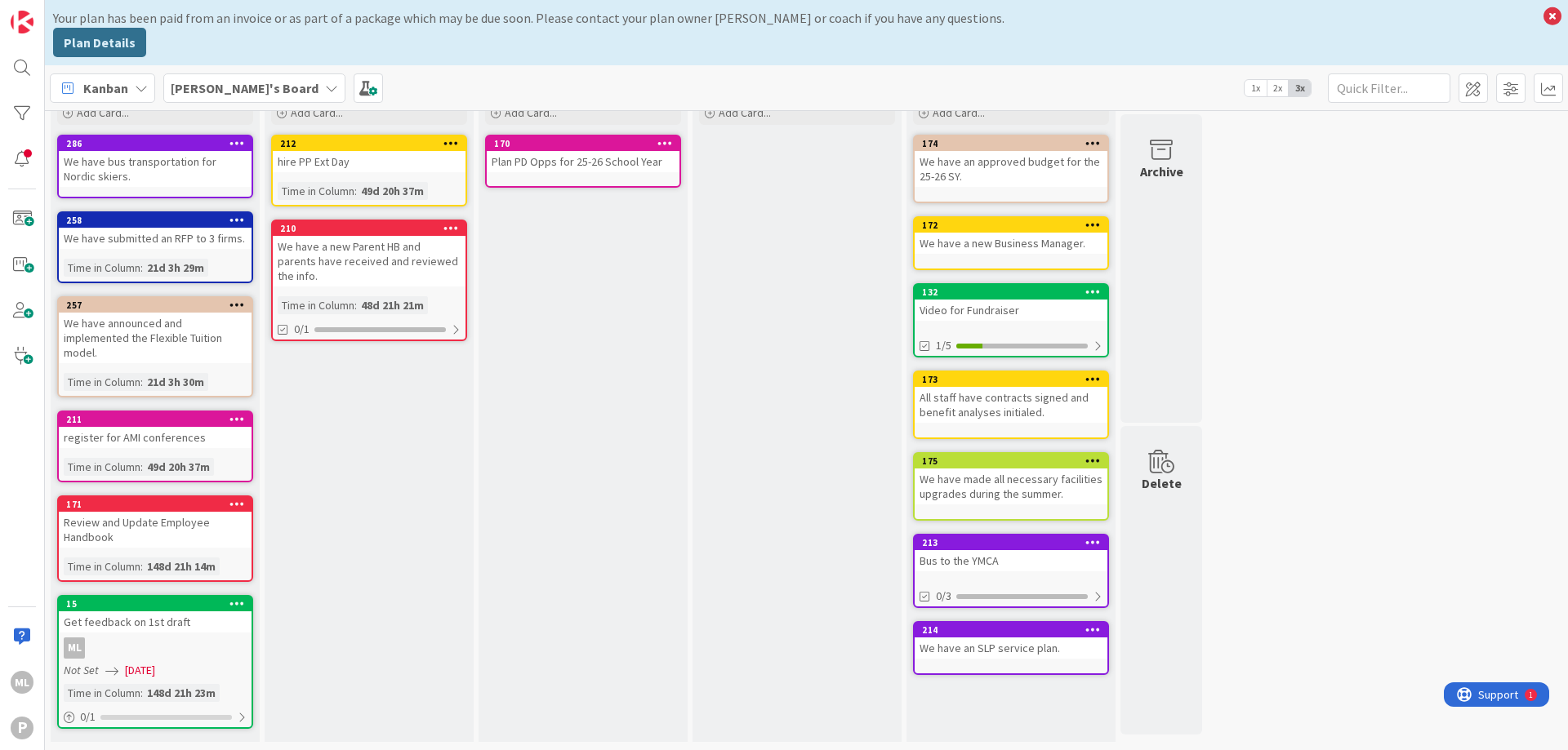
click at [109, 685] on div "Time in Column" at bounding box center [102, 693] width 77 height 18
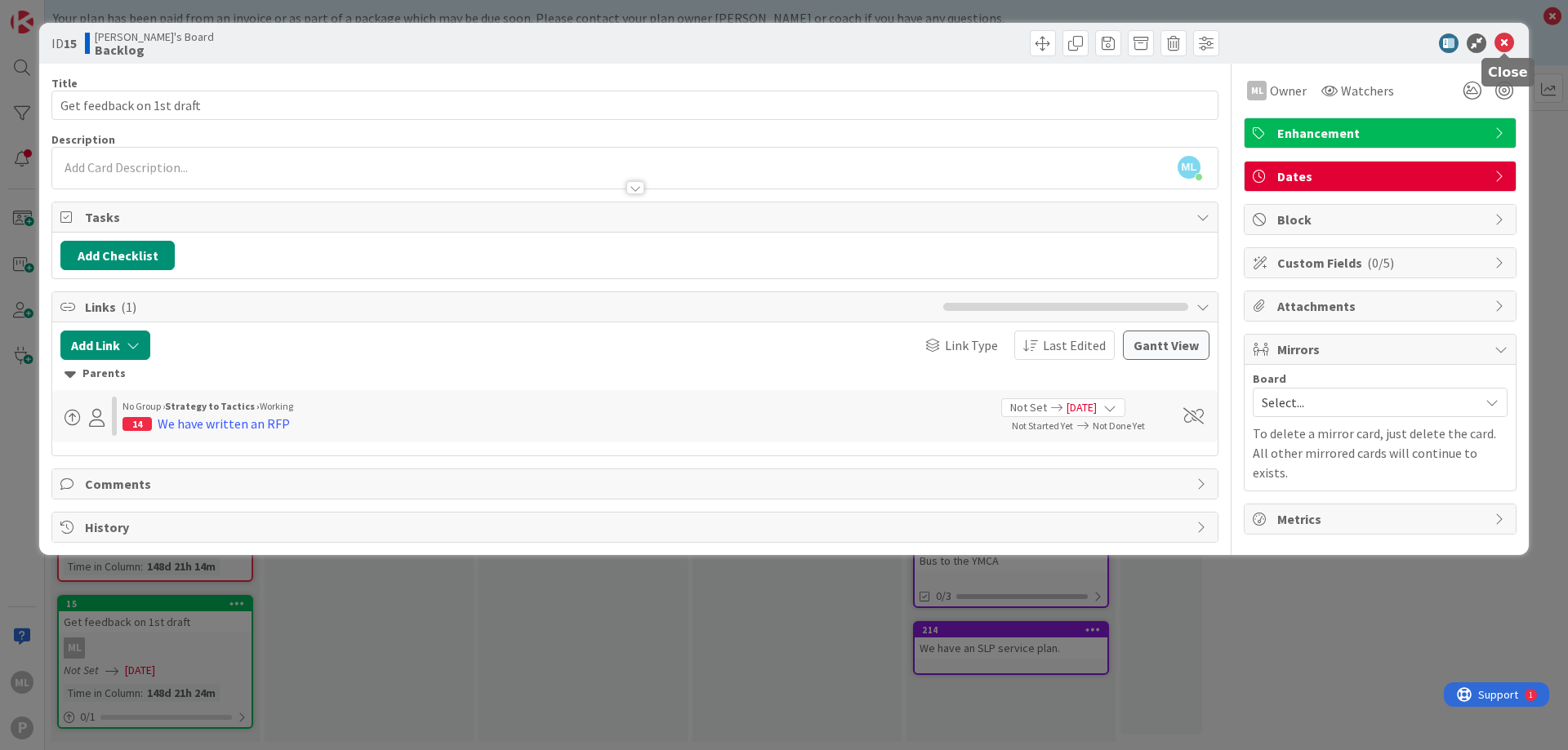
click at [1506, 45] on icon at bounding box center [1504, 43] width 20 height 20
